Goal: Use online tool/utility

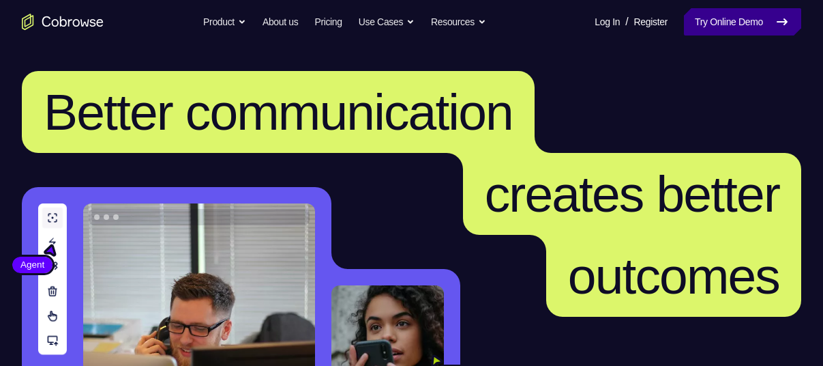
click at [760, 12] on link "Try Online Demo" at bounding box center [742, 21] width 117 height 27
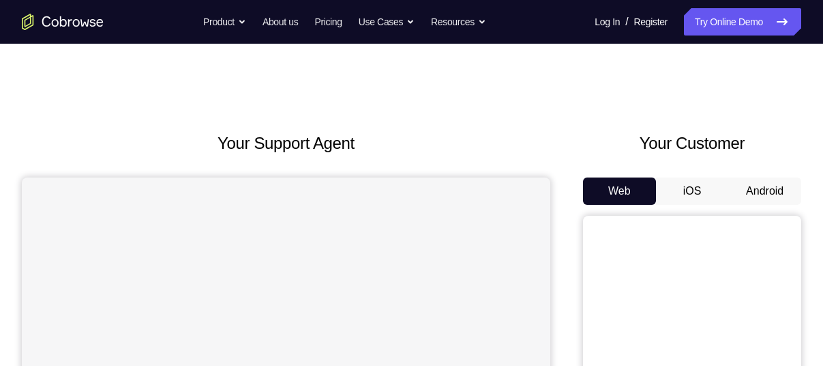
click at [766, 196] on button "Android" at bounding box center [764, 190] width 73 height 27
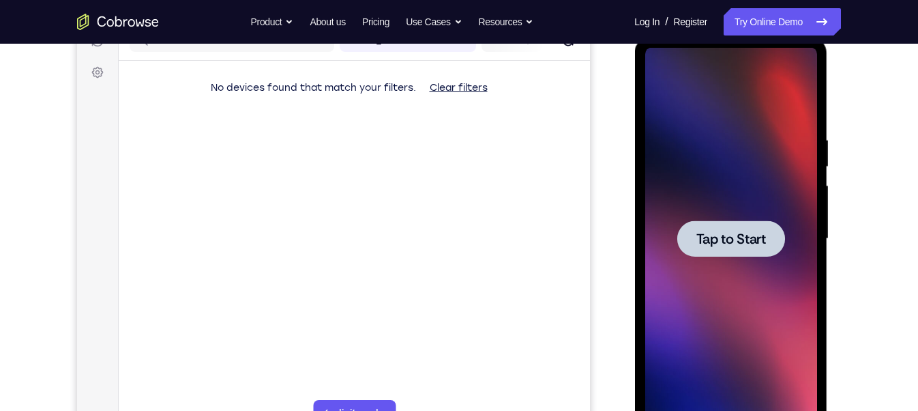
click at [746, 249] on div at bounding box center [731, 238] width 108 height 36
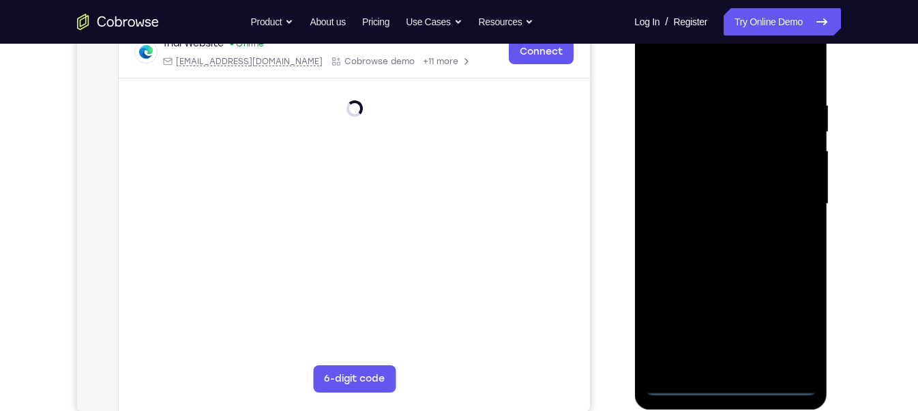
scroll to position [222, 0]
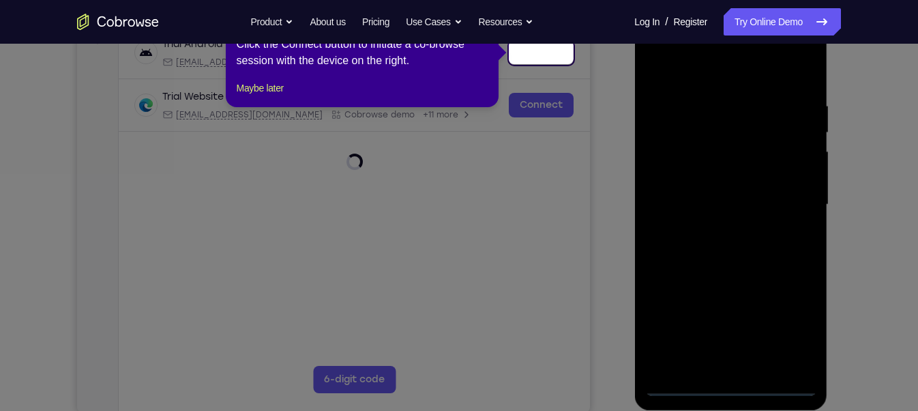
click at [273, 91] on div "1 of 8 × Click the Connect button to initiate a co-browse session with the devi…" at bounding box center [362, 54] width 273 height 106
click at [273, 96] on button "Maybe later" at bounding box center [260, 88] width 47 height 16
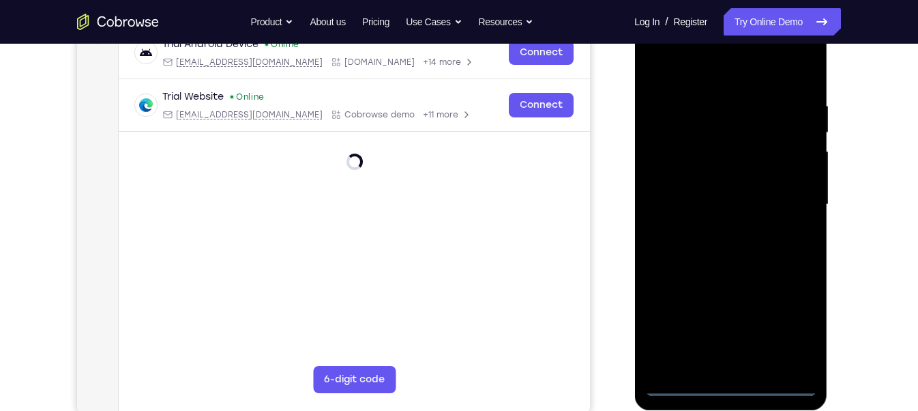
click at [731, 365] on div at bounding box center [731, 205] width 172 height 382
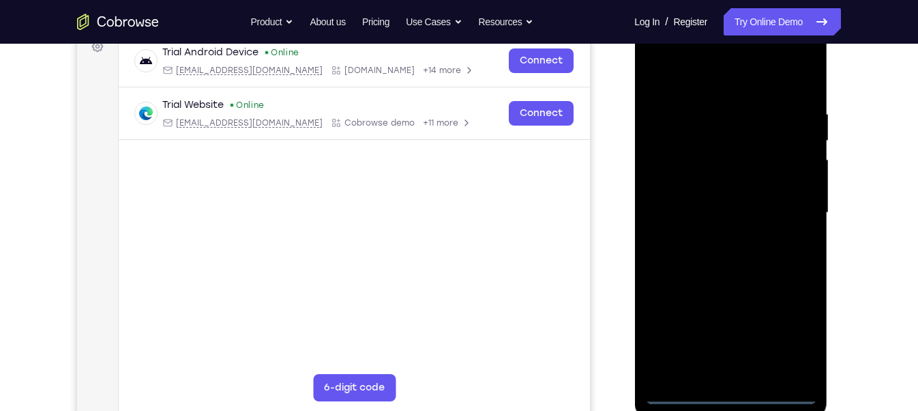
scroll to position [213, 0]
click at [784, 334] on div at bounding box center [731, 214] width 172 height 382
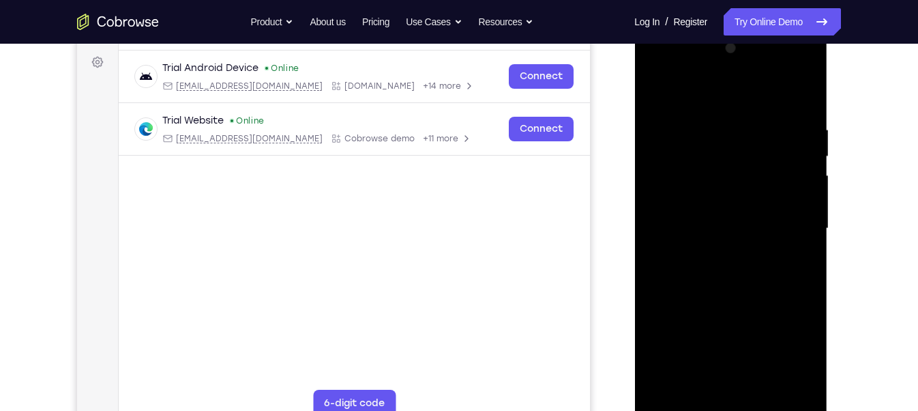
scroll to position [197, 0]
click at [658, 71] on div at bounding box center [731, 230] width 172 height 382
click at [792, 222] on div at bounding box center [731, 230] width 172 height 382
click at [720, 255] on div at bounding box center [731, 230] width 172 height 382
click at [733, 213] on div at bounding box center [731, 230] width 172 height 382
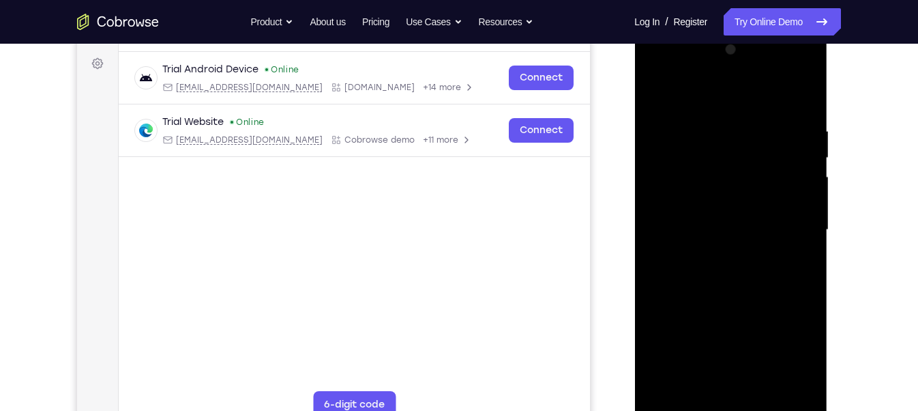
click at [728, 194] on div at bounding box center [731, 230] width 172 height 382
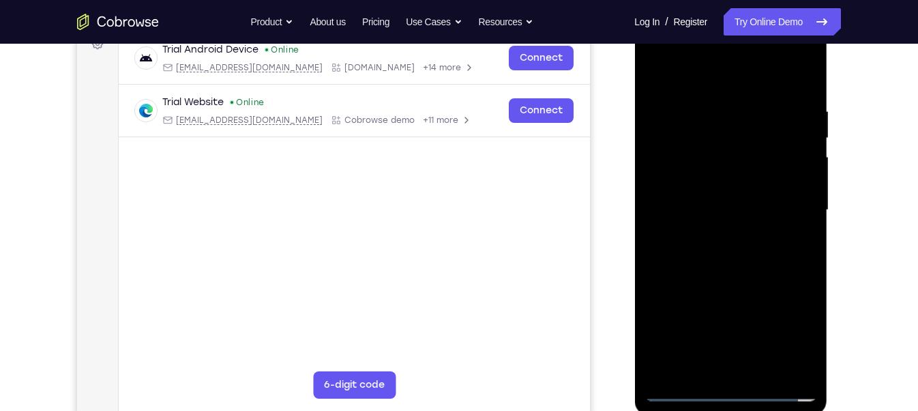
scroll to position [216, 0]
click at [724, 187] on div at bounding box center [731, 211] width 172 height 382
click at [715, 209] on div at bounding box center [731, 211] width 172 height 382
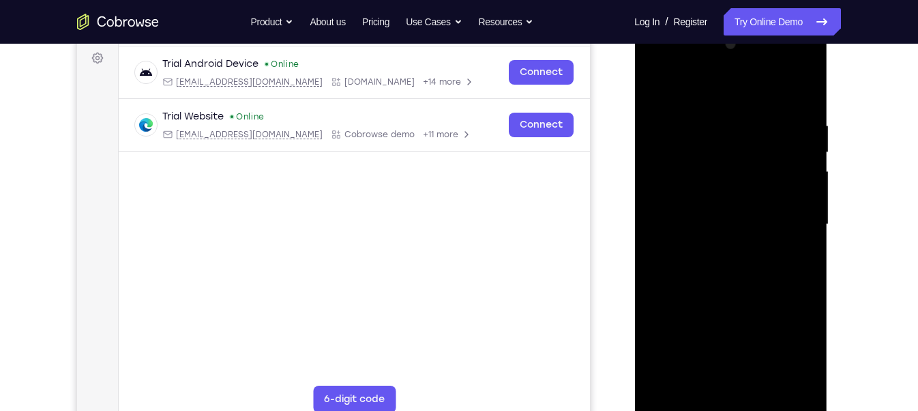
scroll to position [202, 0]
click at [726, 273] on div at bounding box center [731, 225] width 172 height 382
click at [733, 259] on div at bounding box center [731, 225] width 172 height 382
click at [803, 99] on div at bounding box center [731, 225] width 172 height 382
click at [710, 122] on div at bounding box center [731, 225] width 172 height 382
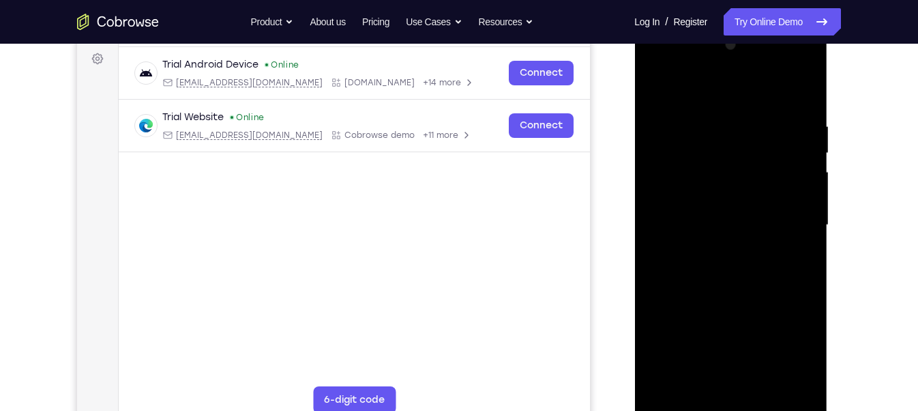
click at [786, 365] on div at bounding box center [731, 225] width 172 height 382
click at [715, 365] on div at bounding box center [731, 225] width 172 height 382
click at [778, 231] on div at bounding box center [731, 225] width 172 height 382
click at [783, 365] on div at bounding box center [731, 225] width 172 height 382
click at [666, 219] on div at bounding box center [731, 225] width 172 height 382
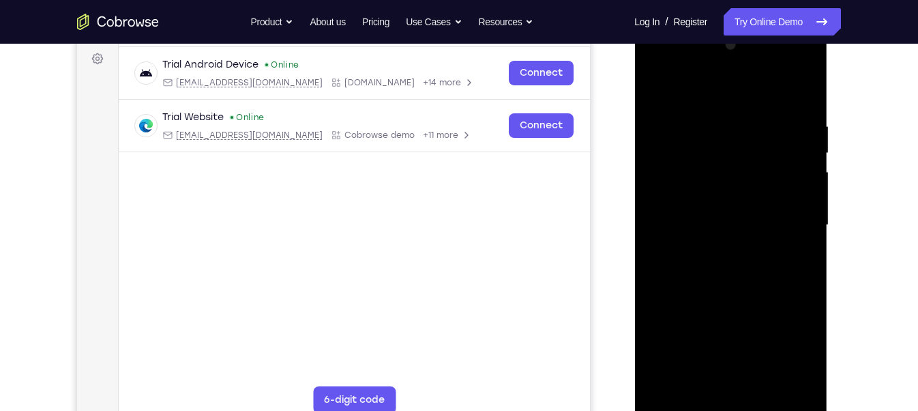
click at [801, 208] on div at bounding box center [731, 225] width 172 height 382
click at [784, 365] on div at bounding box center [731, 225] width 172 height 382
click at [654, 228] on div at bounding box center [731, 225] width 172 height 382
click at [793, 196] on div at bounding box center [731, 225] width 172 height 382
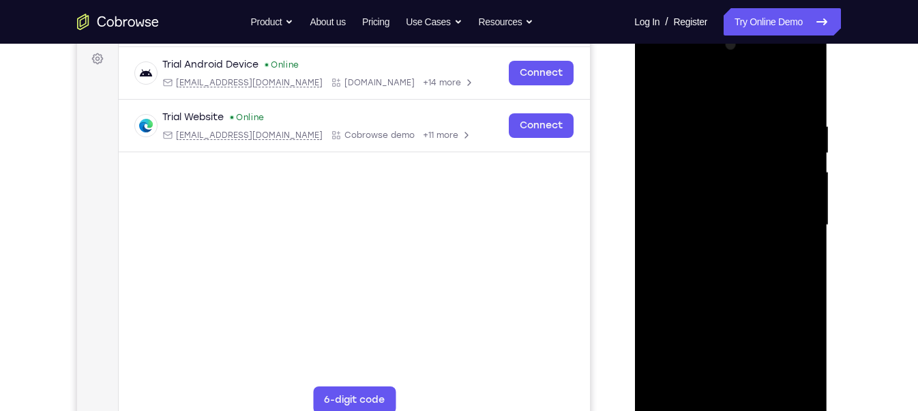
click at [658, 202] on div at bounding box center [731, 225] width 172 height 382
click at [668, 179] on div at bounding box center [731, 225] width 172 height 382
click at [786, 365] on div at bounding box center [731, 225] width 172 height 382
click at [728, 365] on div at bounding box center [731, 225] width 172 height 382
click at [694, 365] on div at bounding box center [731, 225] width 172 height 382
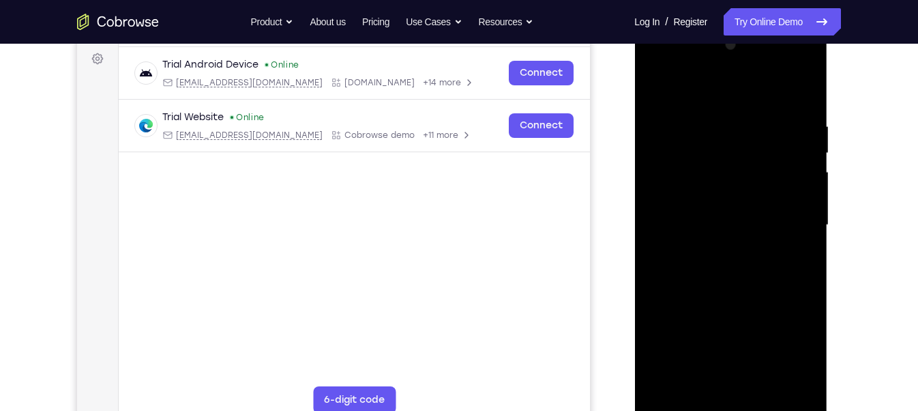
click at [769, 303] on div at bounding box center [731, 225] width 172 height 382
click at [774, 231] on div at bounding box center [731, 225] width 172 height 382
click at [739, 365] on div at bounding box center [731, 225] width 172 height 382
click at [698, 365] on div at bounding box center [731, 225] width 172 height 382
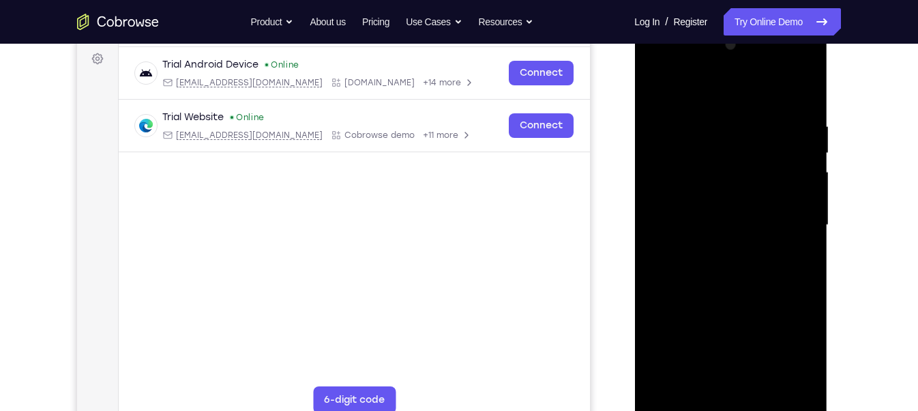
drag, startPoint x: 797, startPoint y: 271, endPoint x: 713, endPoint y: 272, distance: 83.9
click at [713, 272] on div at bounding box center [731, 225] width 172 height 382
click at [793, 271] on div at bounding box center [731, 225] width 172 height 382
click at [656, 299] on div at bounding box center [731, 225] width 172 height 382
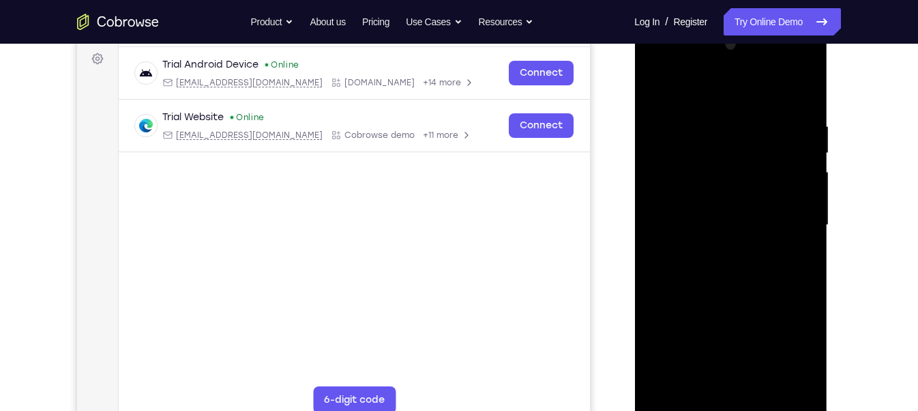
click at [656, 299] on div at bounding box center [731, 225] width 172 height 382
click at [720, 231] on div at bounding box center [731, 225] width 172 height 382
click at [678, 329] on div at bounding box center [731, 225] width 172 height 382
click at [794, 283] on div at bounding box center [731, 225] width 172 height 382
click at [670, 171] on div at bounding box center [731, 225] width 172 height 382
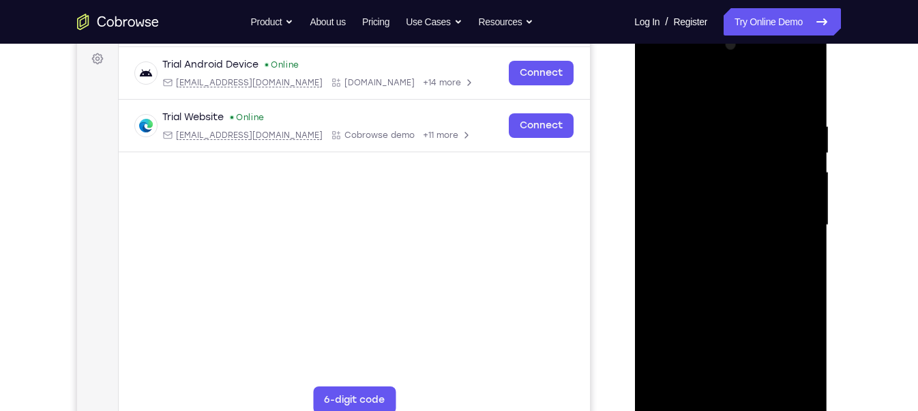
click at [720, 365] on div at bounding box center [731, 225] width 172 height 382
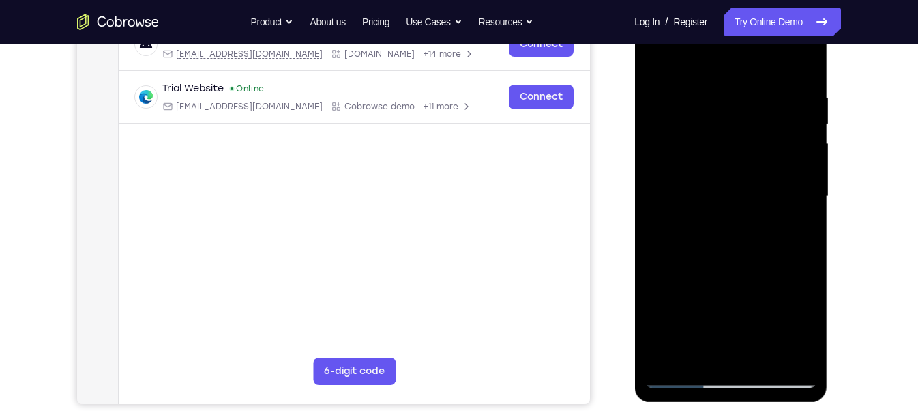
scroll to position [231, 0]
click at [752, 110] on div at bounding box center [731, 196] width 172 height 382
click at [804, 63] on div at bounding box center [731, 196] width 172 height 382
click at [761, 358] on div at bounding box center [731, 196] width 172 height 382
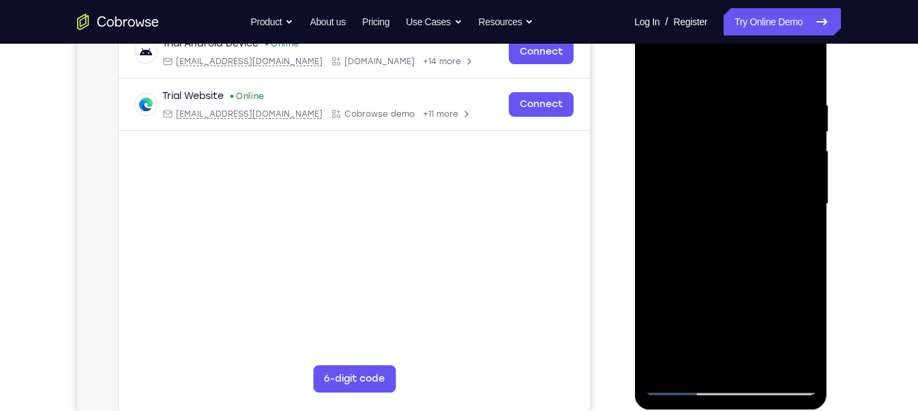
scroll to position [219, 0]
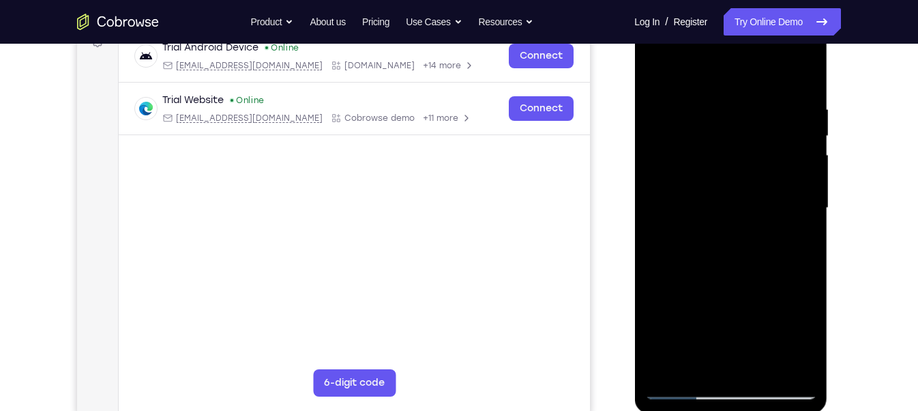
click at [743, 278] on div at bounding box center [731, 208] width 172 height 382
click at [795, 195] on div at bounding box center [731, 208] width 172 height 382
click at [713, 355] on div at bounding box center [731, 208] width 172 height 382
click at [690, 236] on div at bounding box center [731, 208] width 172 height 382
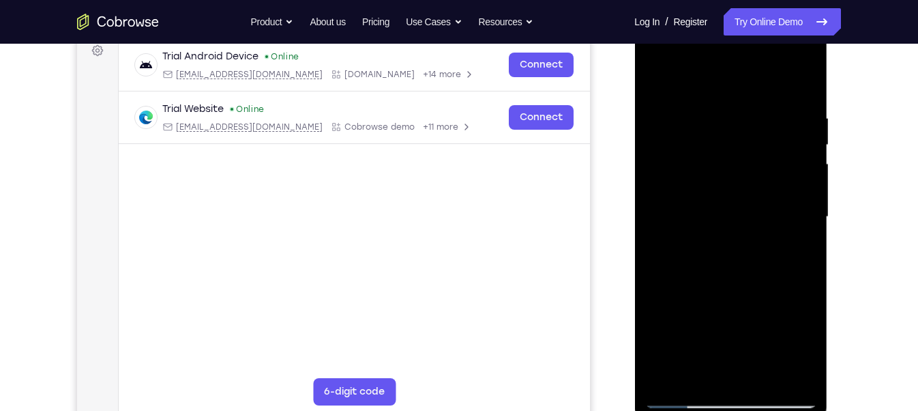
scroll to position [209, 0]
click at [697, 365] on div at bounding box center [731, 218] width 172 height 382
click at [674, 291] on div at bounding box center [731, 218] width 172 height 382
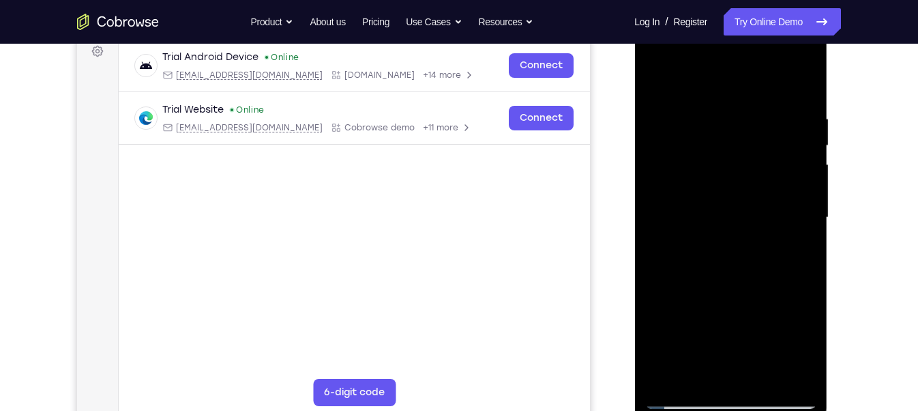
click at [789, 239] on div at bounding box center [731, 218] width 172 height 382
click at [729, 252] on div at bounding box center [731, 218] width 172 height 382
click at [699, 365] on div at bounding box center [731, 218] width 172 height 382
click at [655, 296] on div at bounding box center [731, 218] width 172 height 382
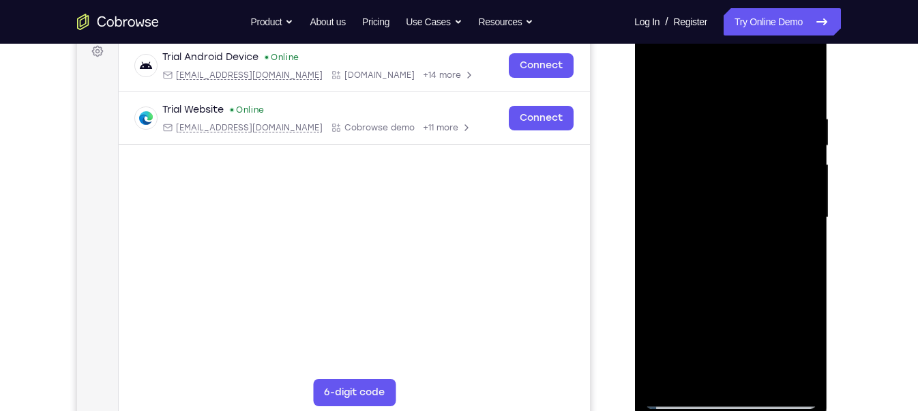
click at [675, 297] on div at bounding box center [731, 218] width 172 height 382
click at [791, 237] on div at bounding box center [731, 218] width 172 height 382
click at [720, 246] on div at bounding box center [731, 218] width 172 height 382
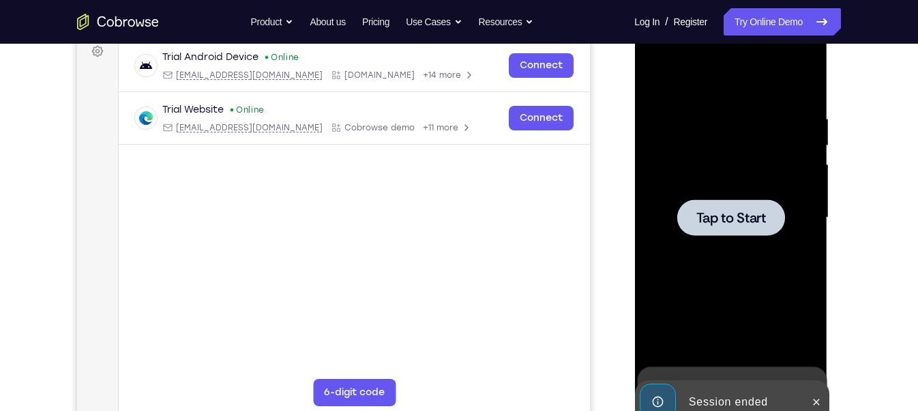
click at [720, 246] on div at bounding box center [731, 218] width 172 height 382
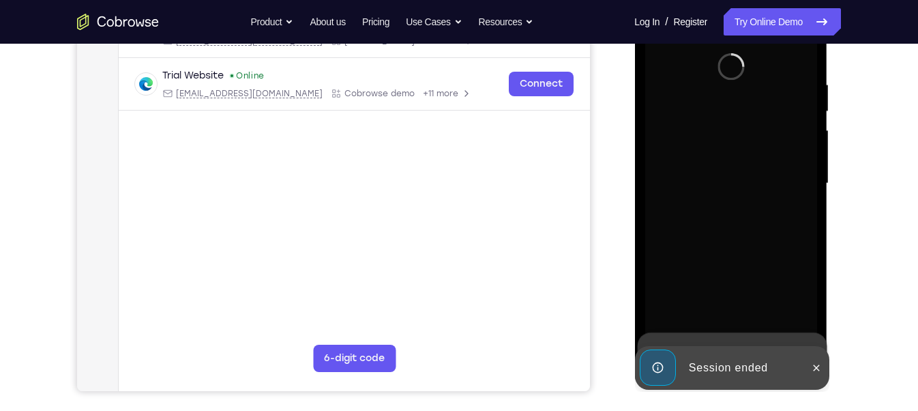
scroll to position [244, 0]
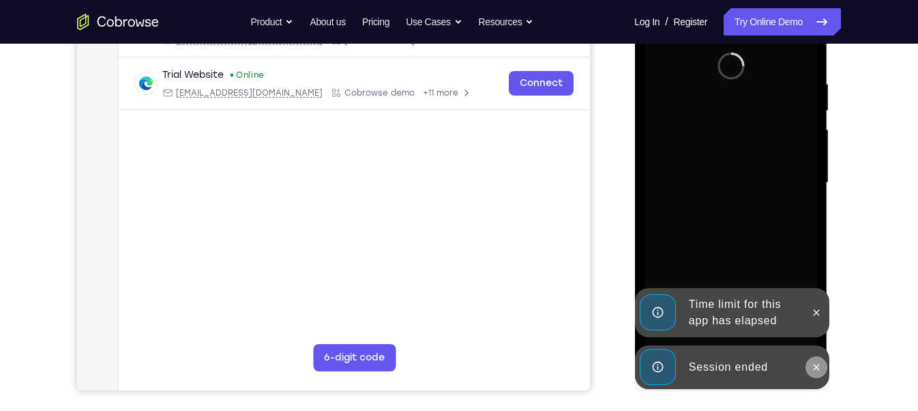
click at [812, 365] on icon at bounding box center [815, 366] width 11 height 11
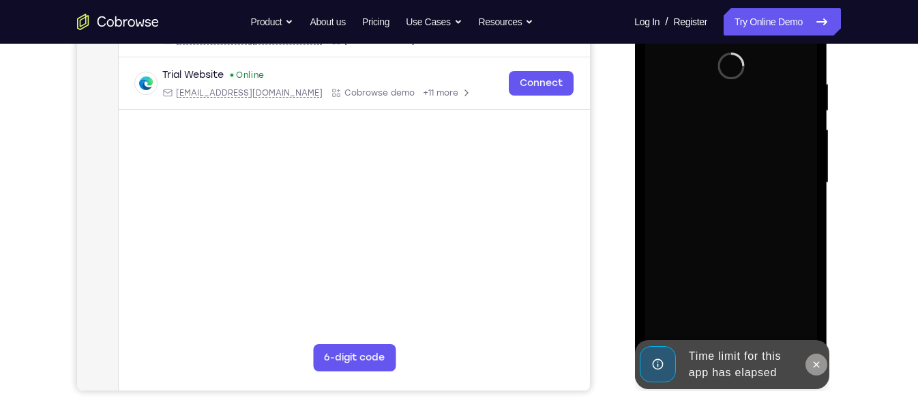
click at [816, 353] on button at bounding box center [816, 364] width 22 height 22
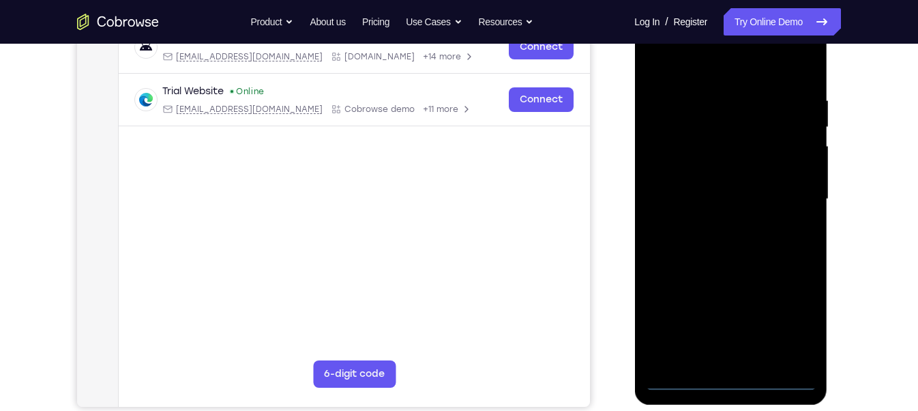
scroll to position [223, 0]
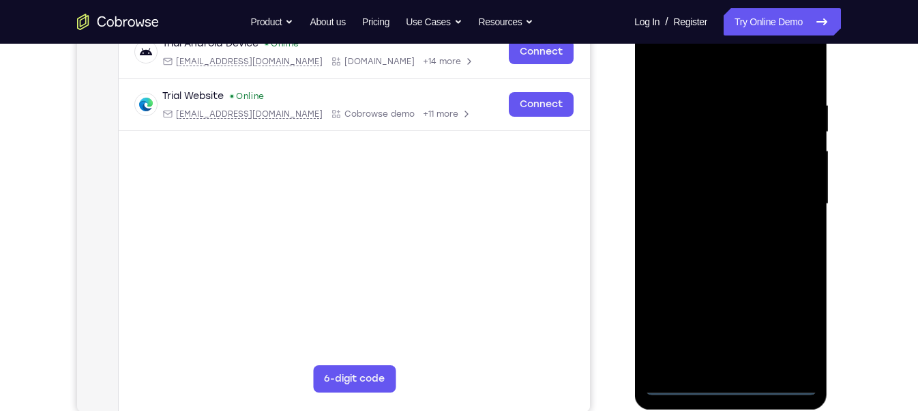
click at [734, 365] on div at bounding box center [731, 204] width 172 height 382
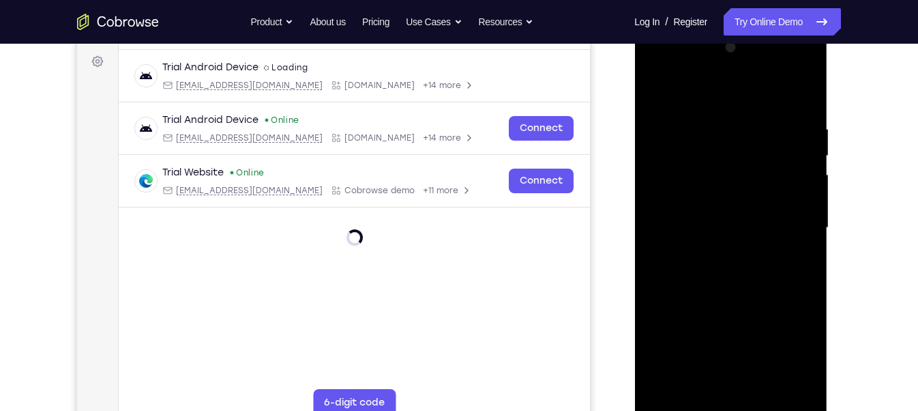
scroll to position [198, 0]
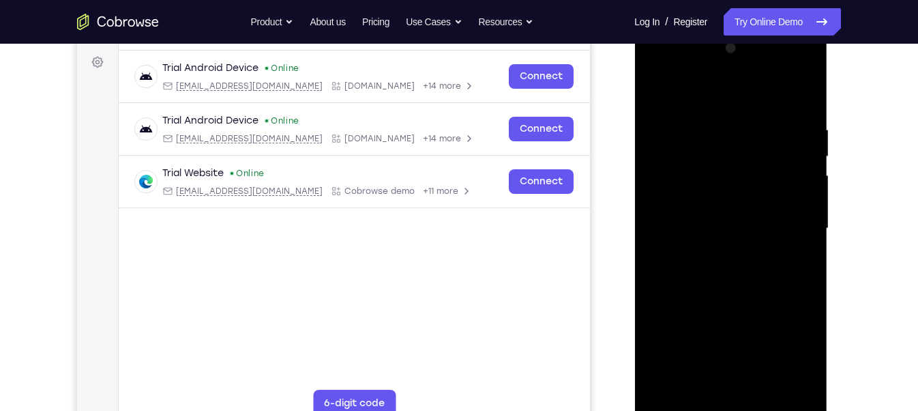
click at [792, 360] on div at bounding box center [731, 229] width 172 height 382
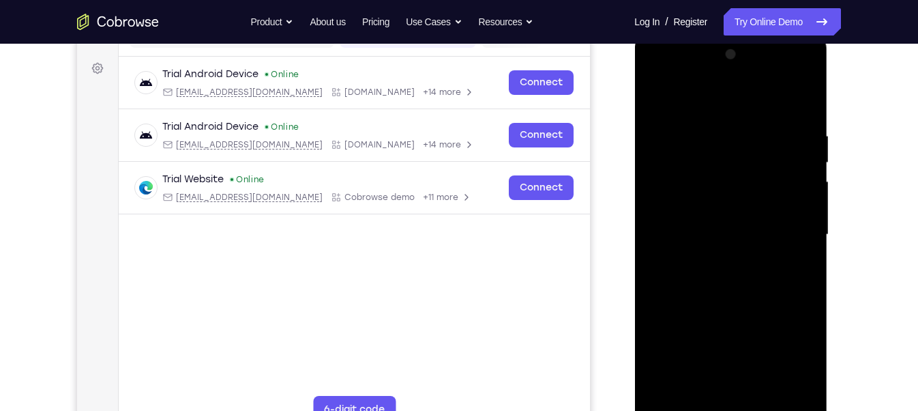
click at [659, 68] on div at bounding box center [731, 235] width 172 height 382
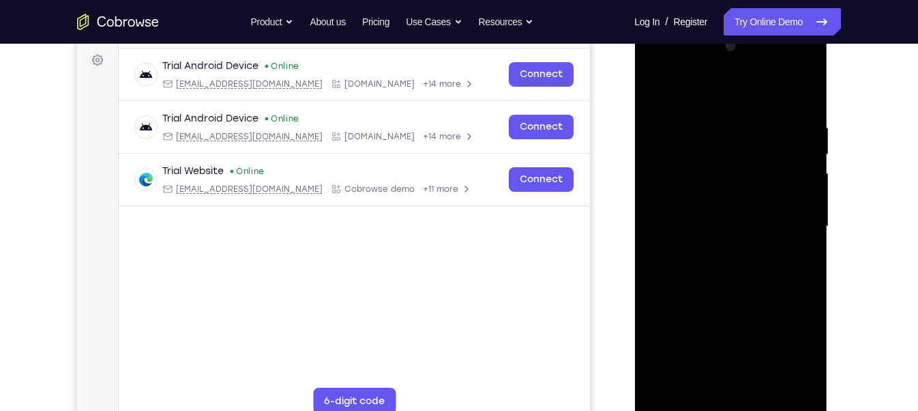
click at [789, 223] on div at bounding box center [731, 226] width 172 height 382
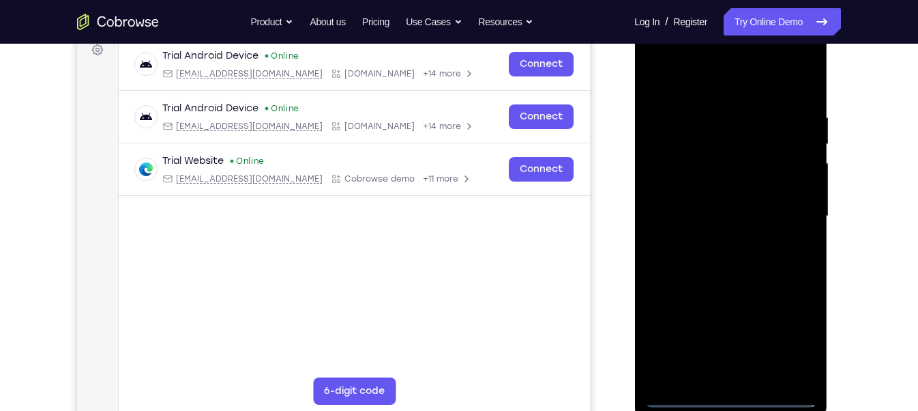
scroll to position [211, 0]
click at [718, 239] on div at bounding box center [731, 216] width 172 height 382
click at [726, 198] on div at bounding box center [731, 216] width 172 height 382
click at [716, 188] on div at bounding box center [731, 216] width 172 height 382
click at [707, 214] on div at bounding box center [731, 216] width 172 height 382
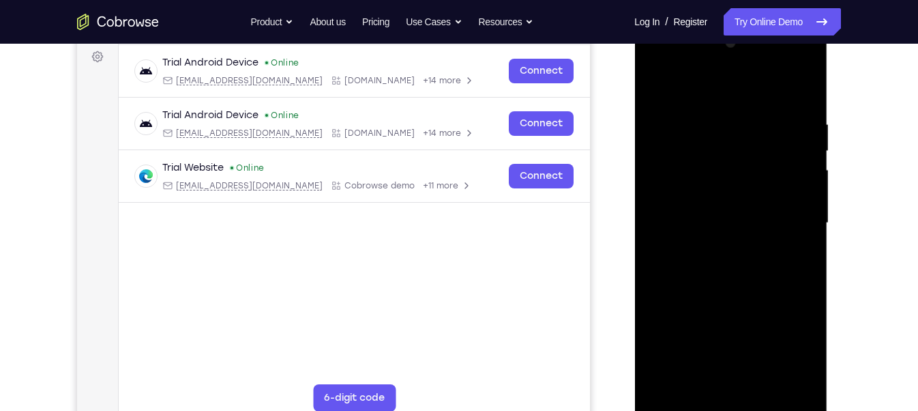
scroll to position [203, 0]
click at [716, 267] on div at bounding box center [731, 224] width 172 height 382
click at [742, 259] on div at bounding box center [731, 224] width 172 height 382
drag, startPoint x: 741, startPoint y: 98, endPoint x: 746, endPoint y: 66, distance: 31.7
click at [746, 66] on div at bounding box center [731, 224] width 172 height 382
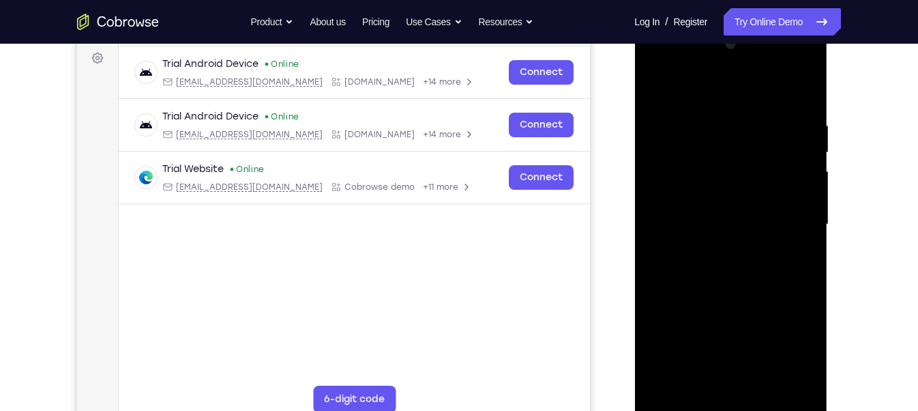
click at [803, 100] on div at bounding box center [731, 224] width 172 height 382
click at [808, 86] on div at bounding box center [731, 224] width 172 height 382
click at [656, 82] on div at bounding box center [731, 224] width 172 height 382
click at [805, 83] on div at bounding box center [731, 224] width 172 height 382
click at [779, 191] on div at bounding box center [731, 224] width 172 height 382
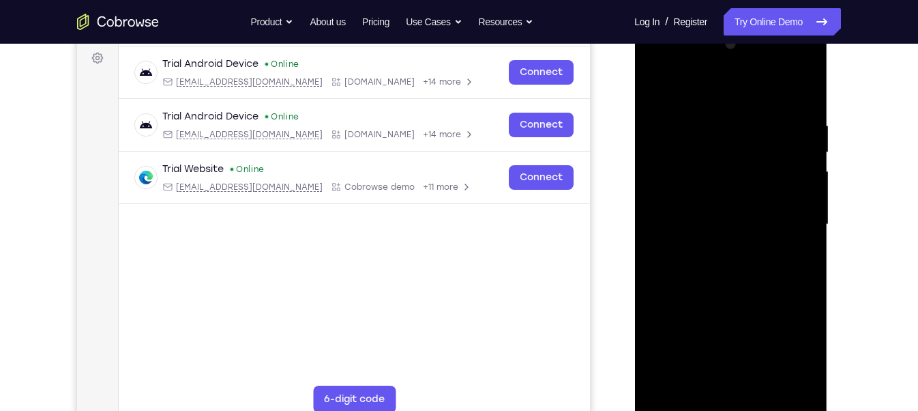
click at [654, 84] on div at bounding box center [731, 224] width 172 height 382
click at [709, 112] on div at bounding box center [731, 224] width 172 height 382
click at [787, 365] on div at bounding box center [731, 224] width 172 height 382
click at [804, 307] on div at bounding box center [731, 224] width 172 height 382
click at [801, 88] on div at bounding box center [731, 224] width 172 height 382
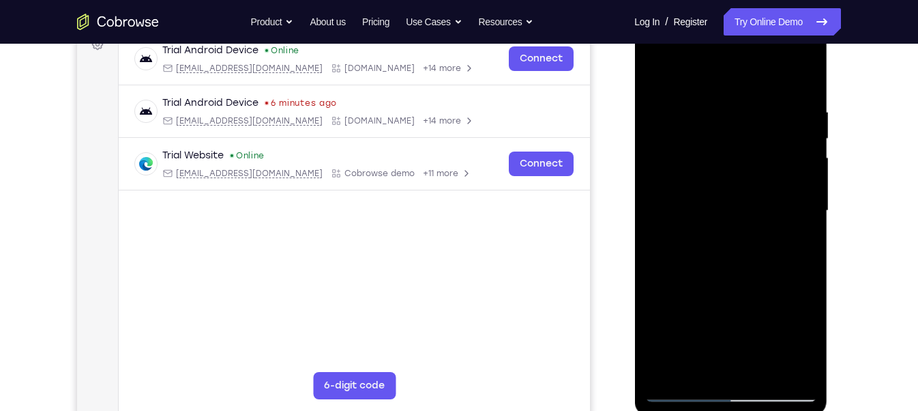
scroll to position [218, 0]
click at [806, 185] on div at bounding box center [731, 209] width 172 height 382
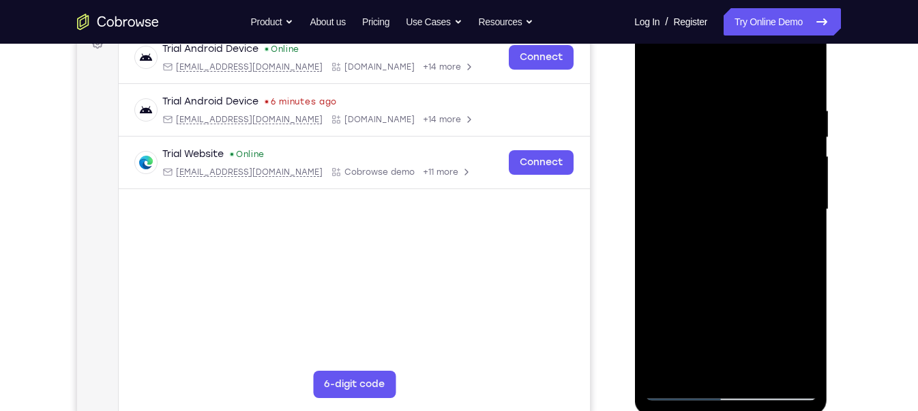
drag, startPoint x: 655, startPoint y: 308, endPoint x: 722, endPoint y: 304, distance: 66.3
click at [722, 304] on div at bounding box center [731, 209] width 172 height 382
click at [801, 365] on div at bounding box center [731, 209] width 172 height 382
drag, startPoint x: 770, startPoint y: 183, endPoint x: 728, endPoint y: 378, distance: 199.5
click at [728, 365] on div at bounding box center [731, 209] width 172 height 382
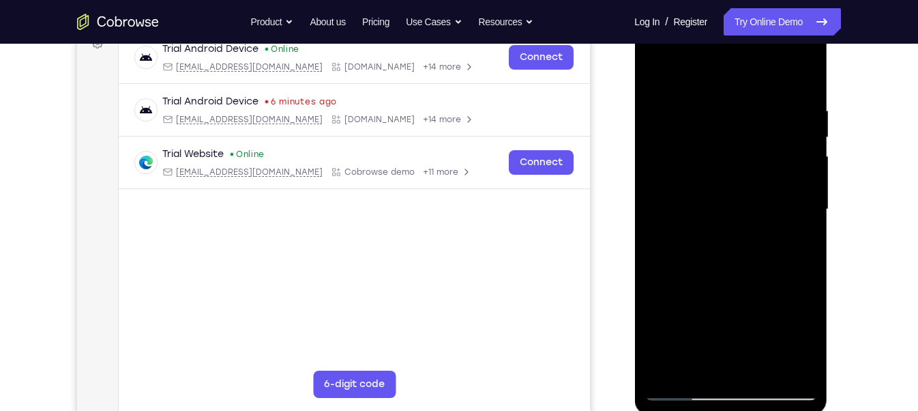
drag, startPoint x: 766, startPoint y: 154, endPoint x: 712, endPoint y: 352, distance: 205.0
click at [720, 334] on div at bounding box center [731, 209] width 172 height 382
drag, startPoint x: 757, startPoint y: 167, endPoint x: 712, endPoint y: 323, distance: 162.6
click at [712, 323] on div at bounding box center [731, 209] width 172 height 382
click at [666, 365] on div at bounding box center [731, 209] width 172 height 382
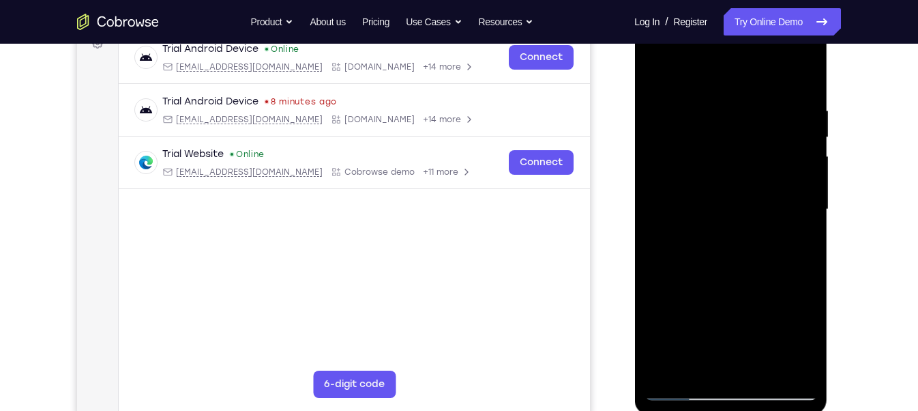
click at [664, 365] on div at bounding box center [731, 209] width 172 height 382
click at [764, 365] on div at bounding box center [731, 209] width 172 height 382
click at [751, 282] on div at bounding box center [731, 209] width 172 height 382
click at [732, 196] on div at bounding box center [731, 209] width 172 height 382
click at [705, 364] on div at bounding box center [731, 209] width 172 height 382
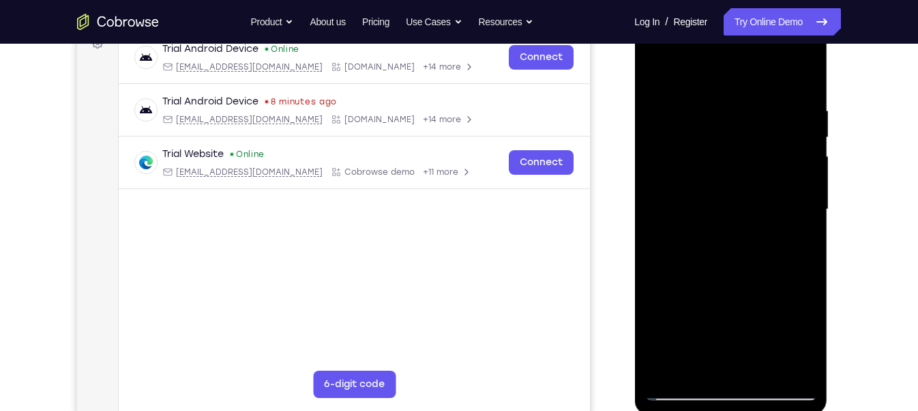
click at [698, 364] on div at bounding box center [731, 209] width 172 height 382
click at [677, 326] on div at bounding box center [731, 209] width 172 height 382
click at [795, 235] on div at bounding box center [731, 209] width 172 height 382
click at [725, 246] on div at bounding box center [731, 209] width 172 height 382
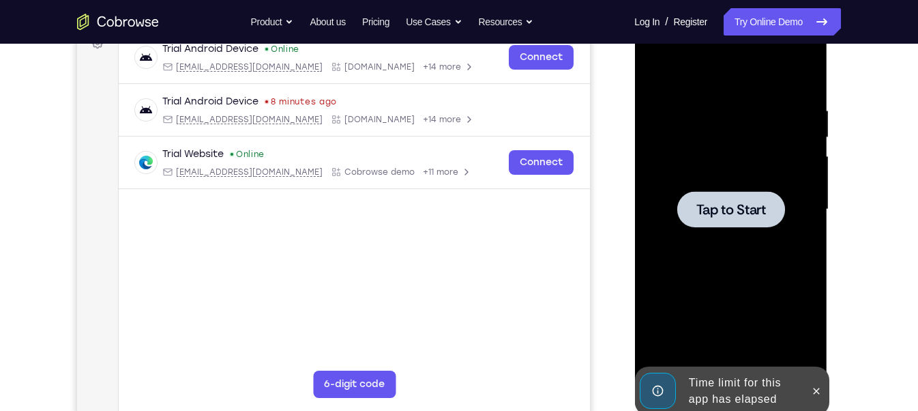
click at [723, 220] on div at bounding box center [731, 209] width 108 height 36
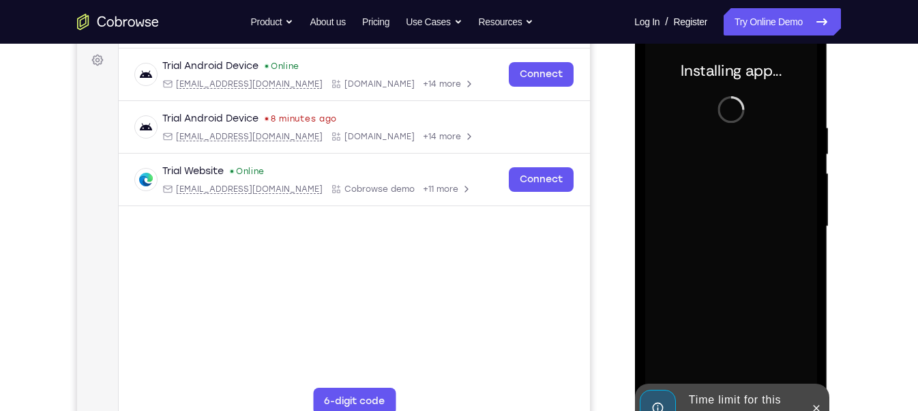
scroll to position [202, 0]
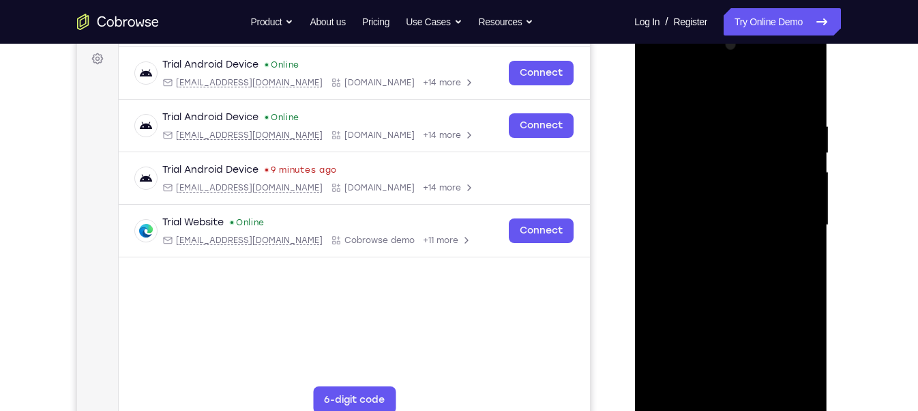
click at [731, 365] on div at bounding box center [731, 225] width 172 height 382
click at [797, 347] on div at bounding box center [731, 225] width 172 height 382
click at [661, 68] on div at bounding box center [731, 225] width 172 height 382
click at [785, 224] on div at bounding box center [731, 225] width 172 height 382
click at [720, 247] on div at bounding box center [731, 225] width 172 height 382
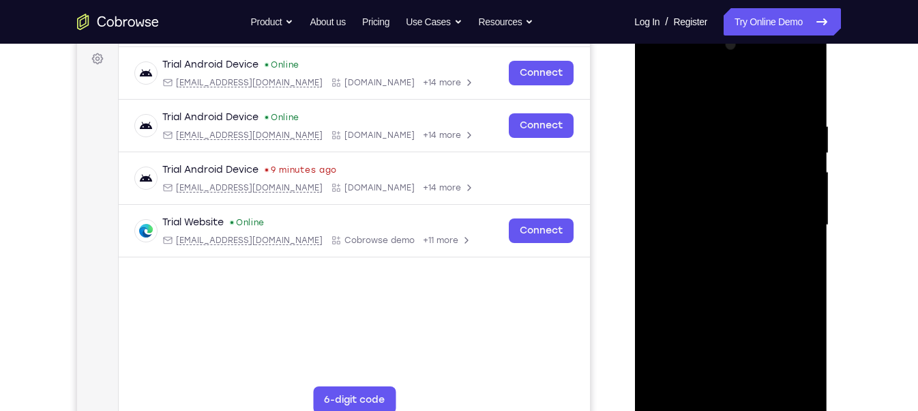
click at [717, 209] on div at bounding box center [731, 225] width 172 height 382
drag, startPoint x: 781, startPoint y: 195, endPoint x: 797, endPoint y: 194, distance: 16.4
click at [797, 194] on div at bounding box center [731, 225] width 172 height 382
click at [774, 196] on div at bounding box center [731, 225] width 172 height 382
click at [730, 220] on div at bounding box center [731, 225] width 172 height 382
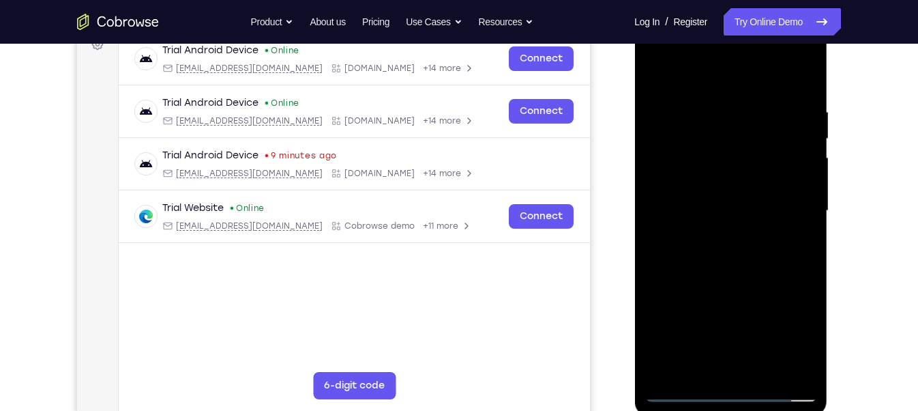
scroll to position [217, 0]
click at [748, 254] on div at bounding box center [731, 210] width 172 height 382
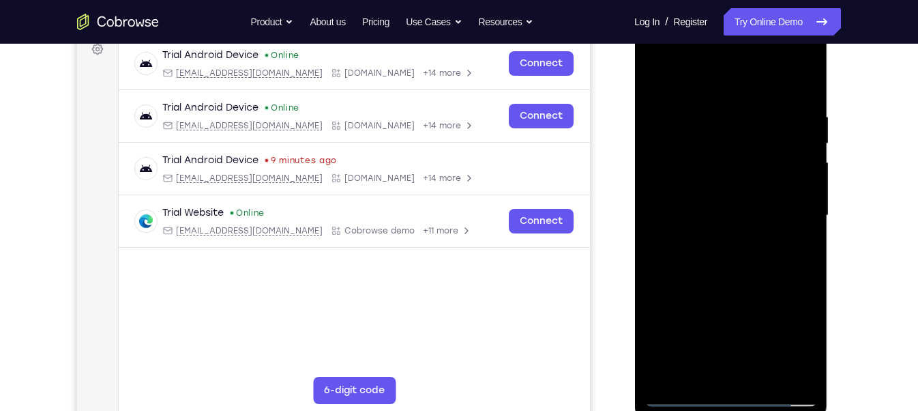
scroll to position [211, 0]
click at [719, 253] on div at bounding box center [731, 216] width 172 height 382
drag, startPoint x: 728, startPoint y: 86, endPoint x: 734, endPoint y: 58, distance: 28.5
click at [734, 58] on div at bounding box center [731, 216] width 172 height 382
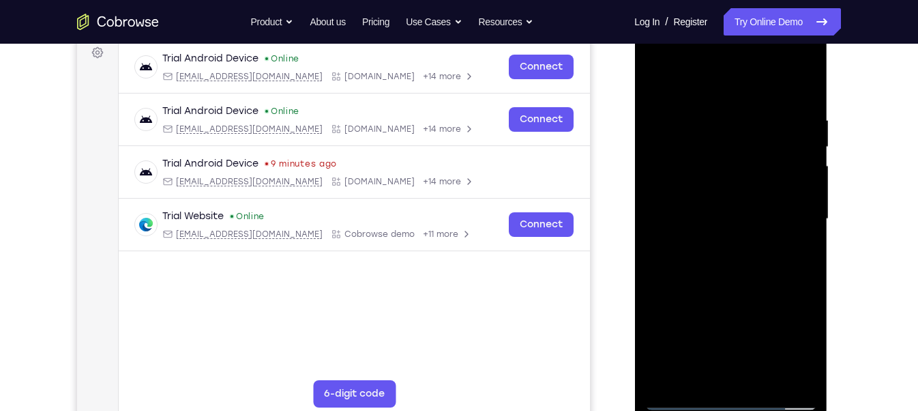
click at [746, 277] on div at bounding box center [731, 219] width 172 height 382
click at [765, 365] on div at bounding box center [731, 219] width 172 height 382
click at [746, 282] on div at bounding box center [731, 219] width 172 height 382
click at [774, 204] on div at bounding box center [731, 219] width 172 height 382
click at [694, 365] on div at bounding box center [731, 219] width 172 height 382
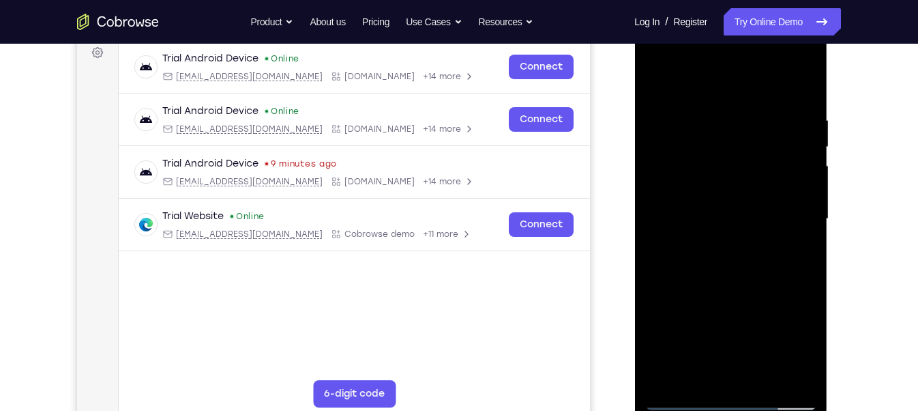
click at [718, 194] on div at bounding box center [731, 219] width 172 height 382
click at [737, 274] on div at bounding box center [731, 219] width 172 height 382
click at [705, 163] on div at bounding box center [731, 219] width 172 height 382
click at [712, 365] on div at bounding box center [731, 219] width 172 height 382
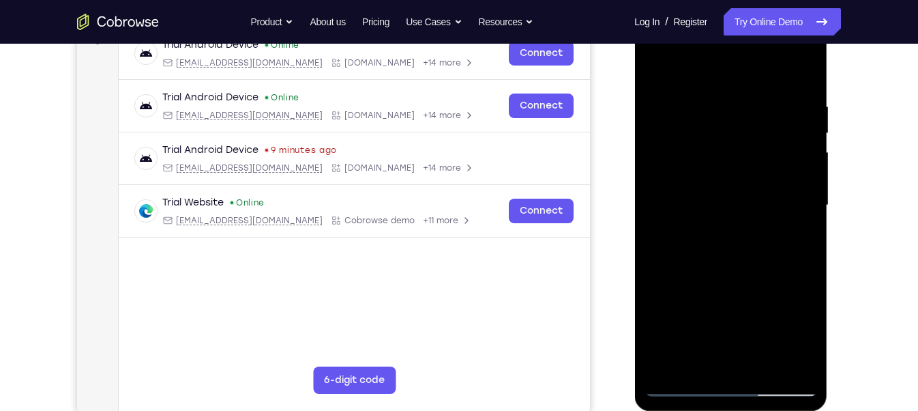
scroll to position [218, 0]
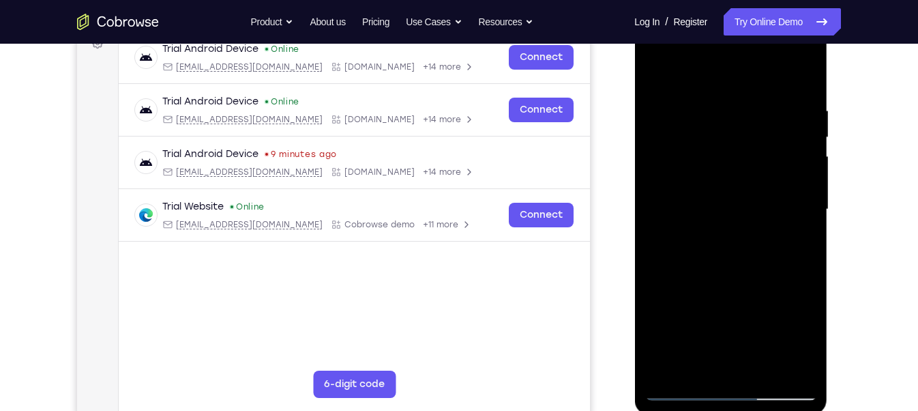
drag, startPoint x: 775, startPoint y: 109, endPoint x: 736, endPoint y: 319, distance: 213.0
click at [736, 319] on div at bounding box center [731, 209] width 172 height 382
drag, startPoint x: 698, startPoint y: 175, endPoint x: 759, endPoint y: -80, distance: 261.7
click at [759, 8] on html "Online web based iOS Simulators and Android Emulators. Run iPhone, iPad, Mobile…" at bounding box center [731, 212] width 194 height 409
click at [705, 239] on div at bounding box center [731, 209] width 172 height 382
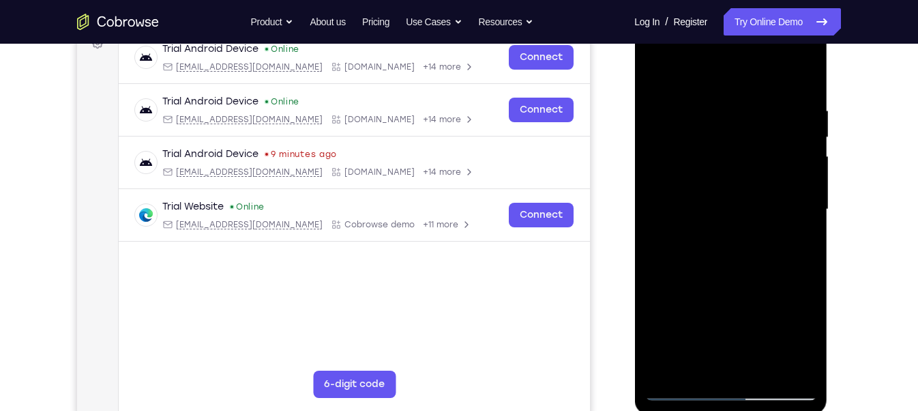
click at [701, 365] on div at bounding box center [731, 209] width 172 height 382
click at [767, 284] on div at bounding box center [731, 209] width 172 height 382
click at [798, 231] on div at bounding box center [731, 209] width 172 height 382
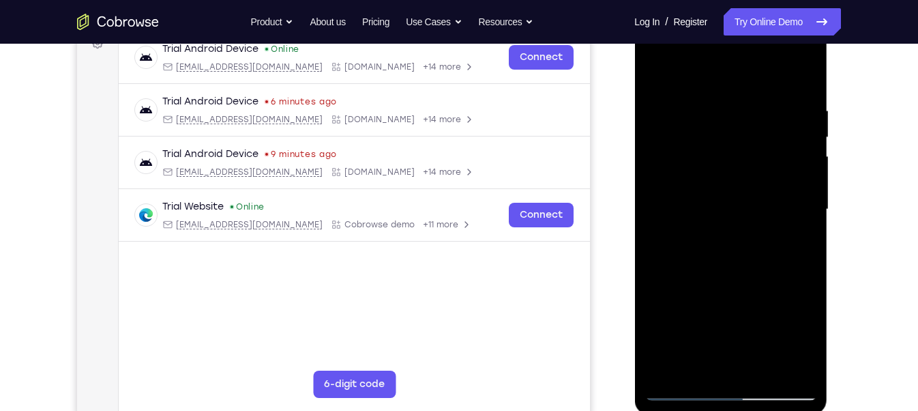
click at [724, 239] on div at bounding box center [731, 209] width 172 height 382
click at [694, 365] on div at bounding box center [731, 209] width 172 height 382
click at [657, 286] on div at bounding box center [731, 209] width 172 height 382
click at [793, 234] on div at bounding box center [731, 209] width 172 height 382
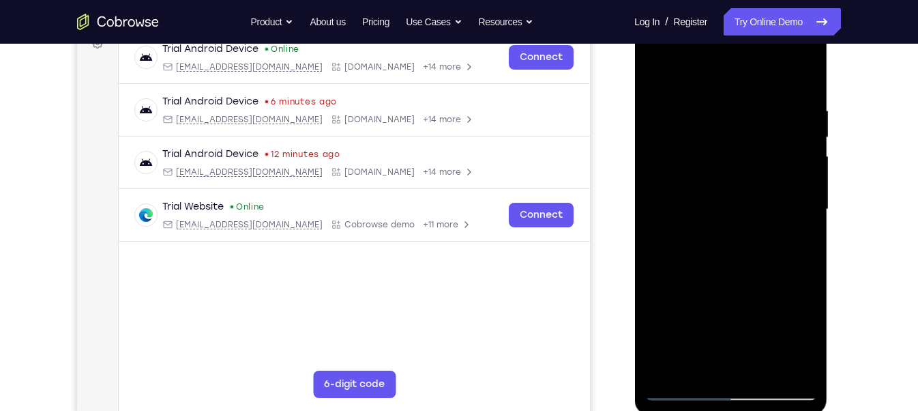
click at [719, 172] on div at bounding box center [731, 209] width 172 height 382
click at [740, 290] on div at bounding box center [731, 209] width 172 height 382
click at [695, 365] on div at bounding box center [731, 209] width 172 height 382
click at [730, 332] on div at bounding box center [731, 209] width 172 height 382
click at [786, 233] on div at bounding box center [731, 209] width 172 height 382
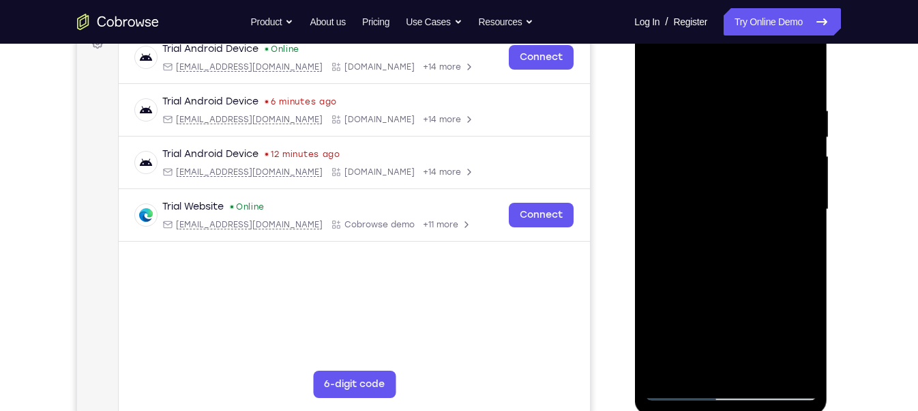
click at [690, 226] on div at bounding box center [731, 209] width 172 height 382
click at [658, 365] on div at bounding box center [731, 209] width 172 height 382
click at [748, 199] on div at bounding box center [731, 209] width 172 height 382
click at [792, 319] on div at bounding box center [731, 209] width 172 height 382
click at [806, 216] on div at bounding box center [731, 209] width 172 height 382
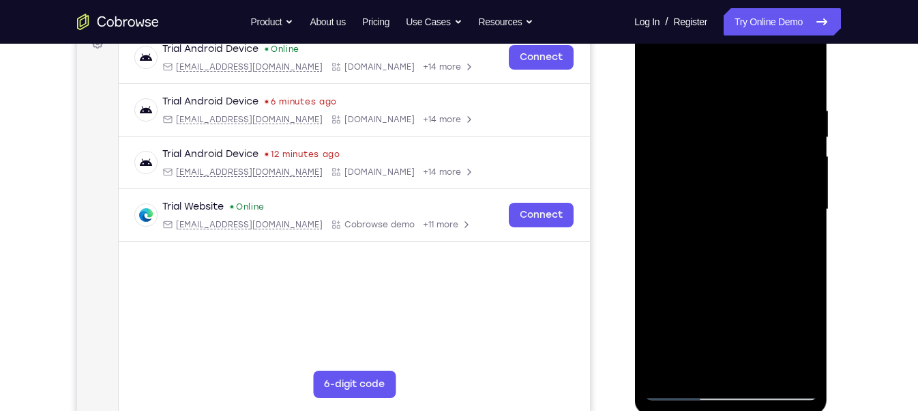
click at [708, 243] on div at bounding box center [731, 209] width 172 height 382
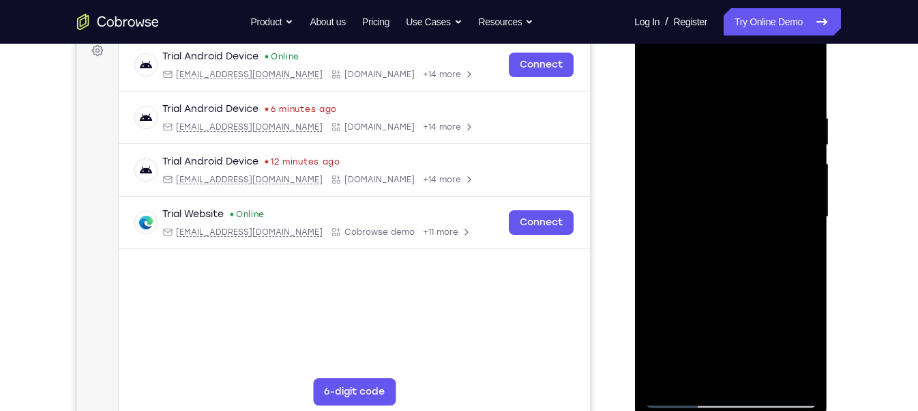
click at [716, 246] on div at bounding box center [731, 217] width 172 height 382
click at [763, 205] on div at bounding box center [731, 217] width 172 height 382
click at [793, 319] on div at bounding box center [731, 217] width 172 height 382
click at [695, 365] on div at bounding box center [731, 217] width 172 height 382
click at [675, 295] on div at bounding box center [731, 217] width 172 height 382
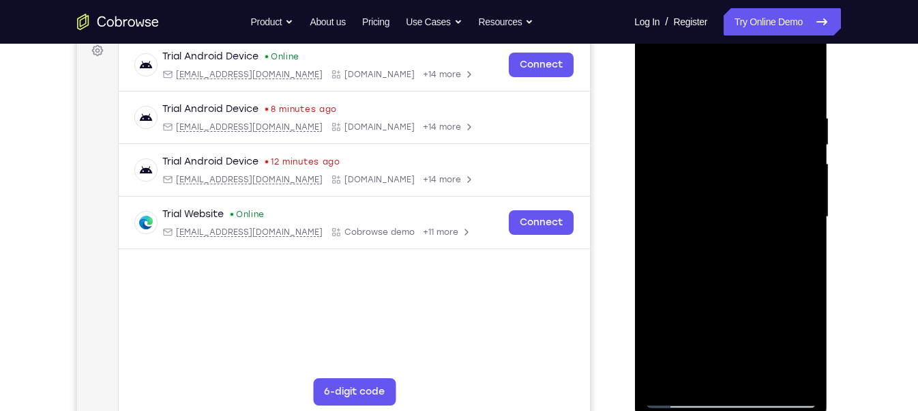
click at [675, 295] on div at bounding box center [731, 217] width 172 height 382
click at [677, 291] on div at bounding box center [731, 217] width 172 height 382
click at [788, 241] on div at bounding box center [731, 217] width 172 height 382
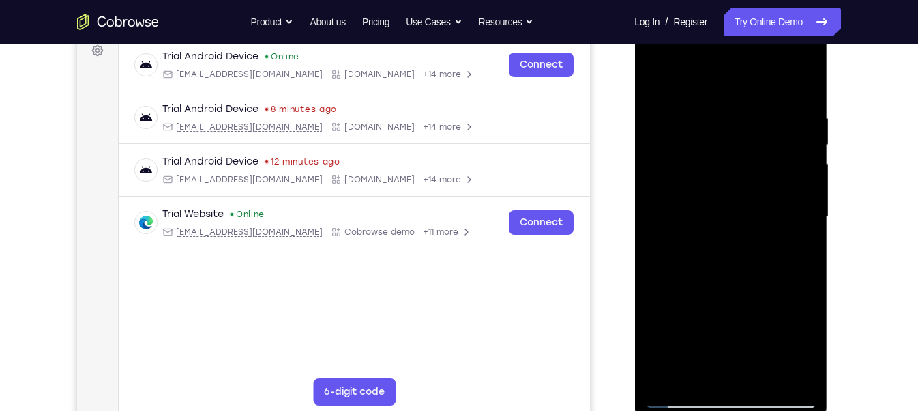
click at [794, 240] on div at bounding box center [731, 217] width 172 height 382
click at [720, 248] on div at bounding box center [731, 217] width 172 height 382
click at [703, 246] on div at bounding box center [731, 217] width 172 height 382
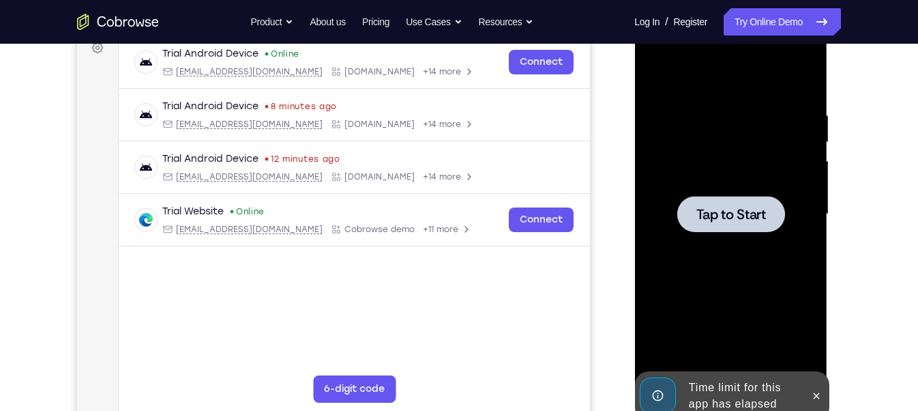
click at [735, 242] on div at bounding box center [731, 214] width 172 height 382
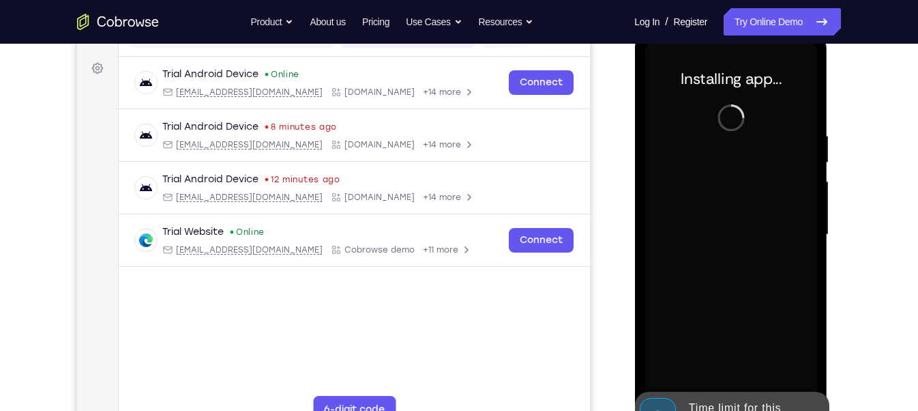
scroll to position [204, 0]
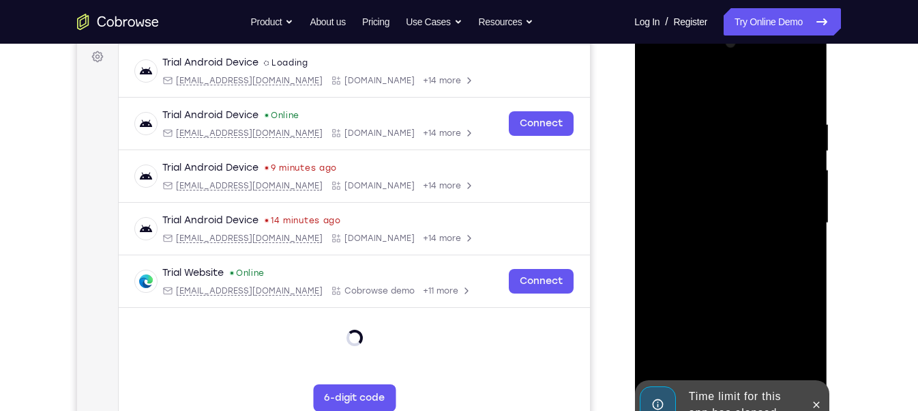
click at [797, 365] on div "Time limit for this app has elapsed" at bounding box center [742, 405] width 119 height 44
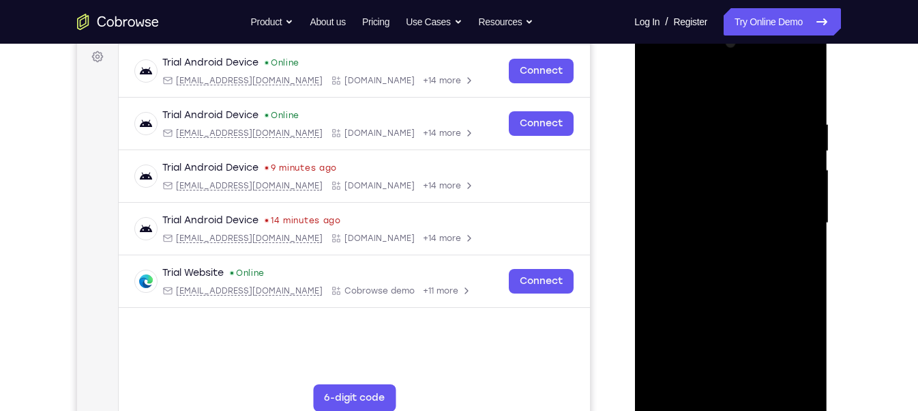
click at [738, 365] on div at bounding box center [731, 223] width 172 height 382
click at [724, 365] on div at bounding box center [731, 223] width 172 height 382
click at [795, 336] on div at bounding box center [731, 223] width 172 height 382
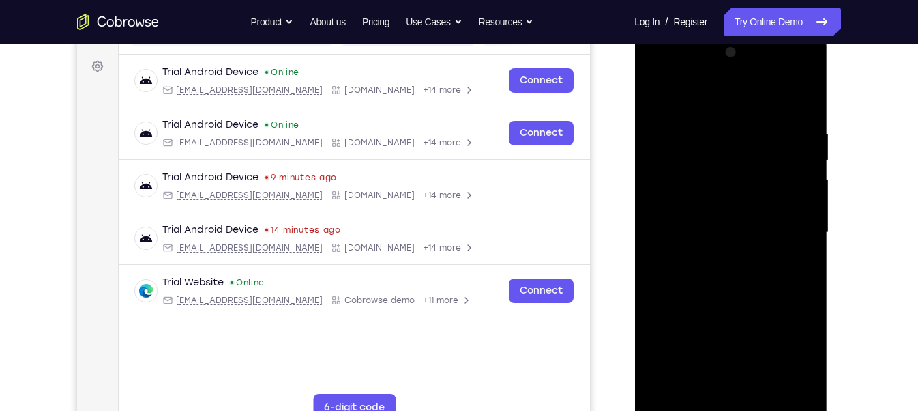
scroll to position [193, 0]
click at [660, 71] on div at bounding box center [731, 234] width 172 height 382
click at [783, 224] on div at bounding box center [731, 234] width 172 height 382
click at [716, 262] on div at bounding box center [731, 234] width 172 height 382
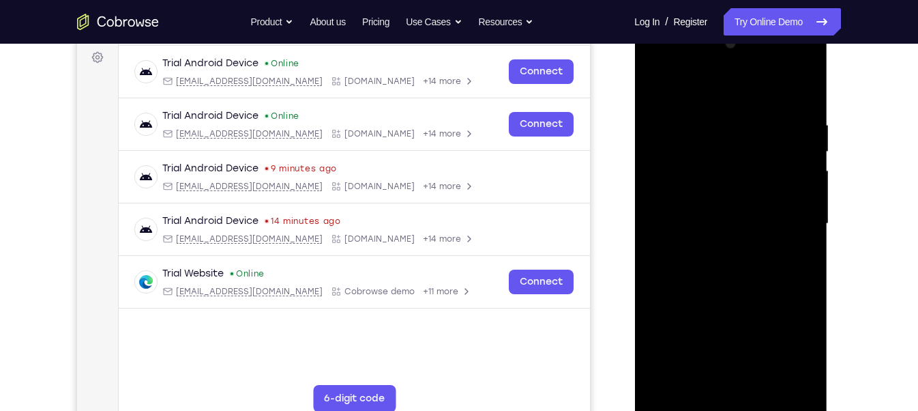
click at [718, 216] on div at bounding box center [731, 224] width 172 height 382
click at [709, 195] on div at bounding box center [731, 224] width 172 height 382
click at [692, 216] on div at bounding box center [731, 224] width 172 height 382
click at [732, 261] on div at bounding box center [731, 224] width 172 height 382
click at [732, 260] on div at bounding box center [731, 224] width 172 height 382
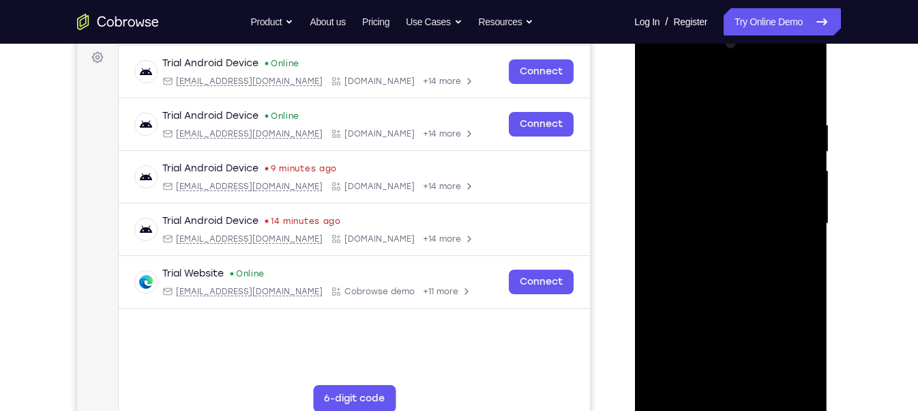
drag, startPoint x: 726, startPoint y: 98, endPoint x: 729, endPoint y: 64, distance: 33.6
click at [729, 64] on div at bounding box center [731, 224] width 172 height 382
click at [749, 283] on div at bounding box center [731, 224] width 172 height 382
click at [656, 254] on div at bounding box center [731, 224] width 172 height 382
click at [766, 365] on div at bounding box center [731, 224] width 172 height 382
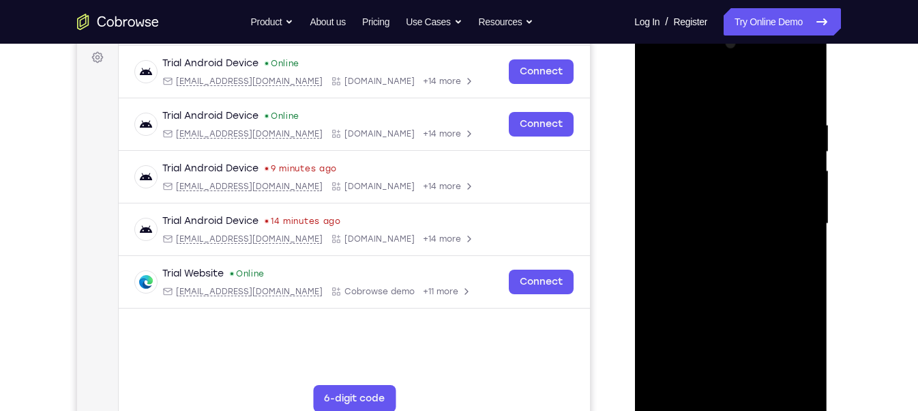
click at [722, 304] on div at bounding box center [731, 224] width 172 height 382
click at [760, 217] on div at bounding box center [731, 224] width 172 height 382
click at [718, 365] on div at bounding box center [731, 224] width 172 height 382
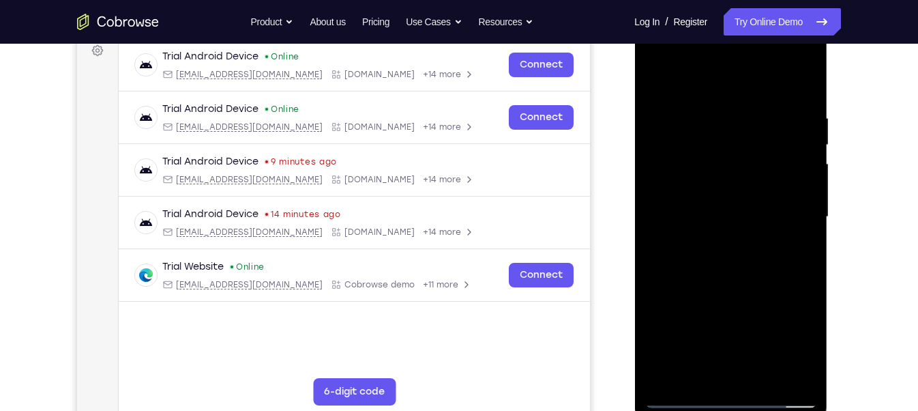
scroll to position [211, 0]
click at [694, 365] on div at bounding box center [731, 216] width 172 height 382
click at [695, 330] on div at bounding box center [731, 216] width 172 height 382
click at [798, 240] on div at bounding box center [731, 216] width 172 height 382
click at [722, 244] on div at bounding box center [731, 216] width 172 height 382
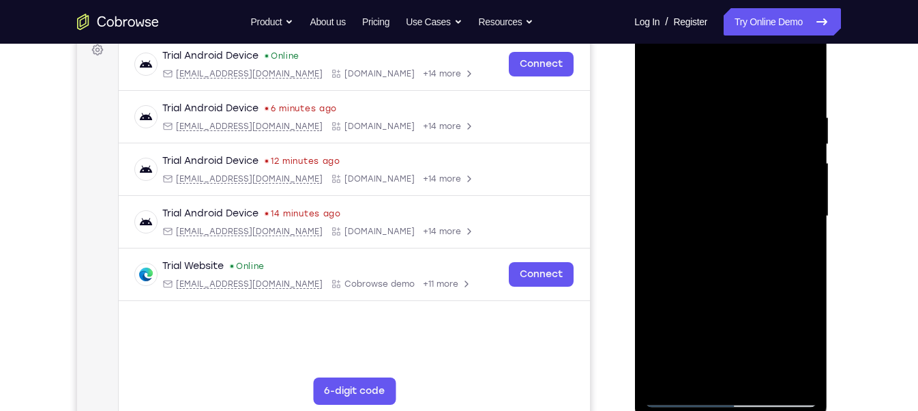
click at [795, 246] on div at bounding box center [731, 216] width 172 height 382
click at [756, 183] on div at bounding box center [731, 216] width 172 height 382
click at [706, 365] on div at bounding box center [731, 216] width 172 height 382
click at [715, 252] on div at bounding box center [731, 216] width 172 height 382
click at [725, 197] on div at bounding box center [731, 216] width 172 height 382
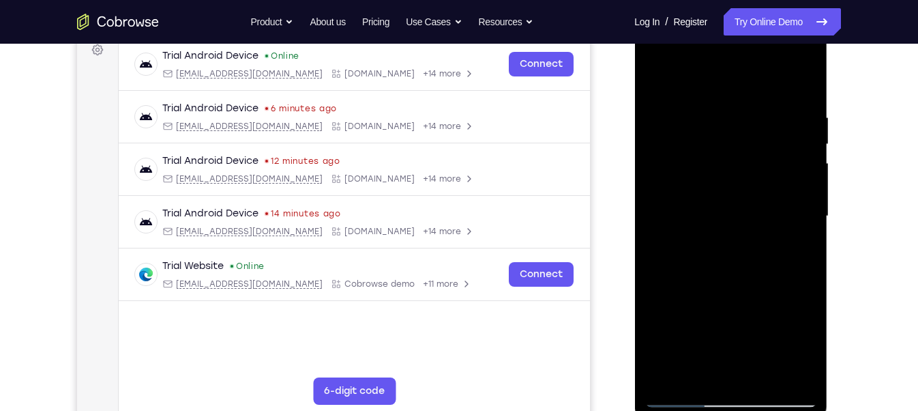
click at [752, 322] on div at bounding box center [731, 216] width 172 height 382
click at [697, 365] on div at bounding box center [731, 216] width 172 height 382
click at [767, 318] on div at bounding box center [731, 216] width 172 height 382
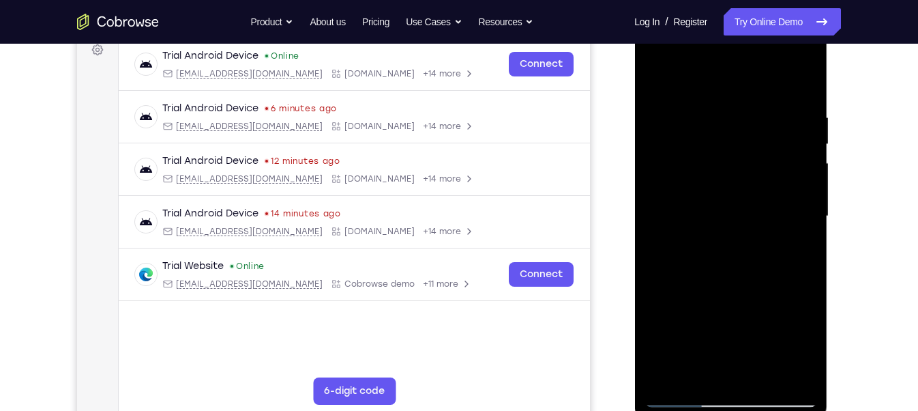
click at [767, 318] on div at bounding box center [731, 216] width 172 height 382
click at [797, 241] on div at bounding box center [731, 216] width 172 height 382
click at [721, 248] on div at bounding box center [731, 216] width 172 height 382
click at [696, 365] on div at bounding box center [731, 216] width 172 height 382
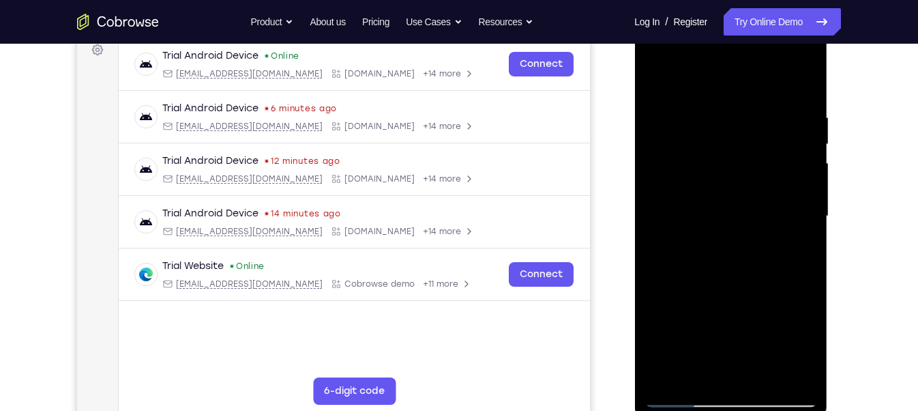
click at [655, 293] on div at bounding box center [731, 216] width 172 height 382
click at [734, 340] on div at bounding box center [731, 216] width 172 height 382
click at [793, 239] on div at bounding box center [731, 216] width 172 height 382
click at [722, 244] on div at bounding box center [731, 216] width 172 height 382
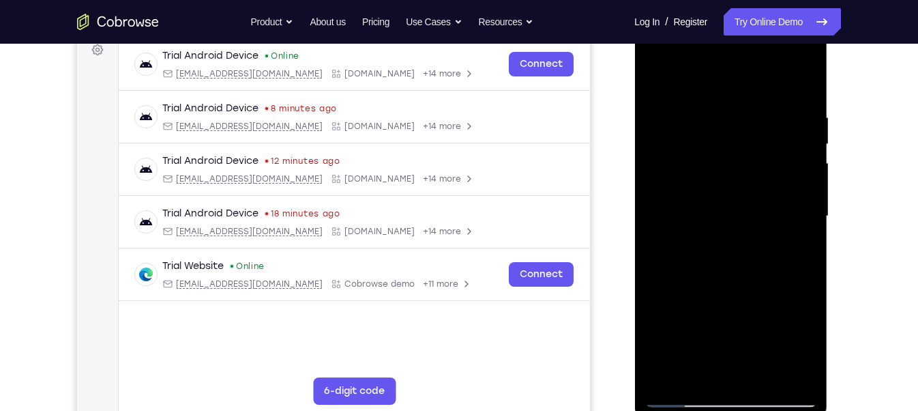
click at [718, 243] on div at bounding box center [731, 216] width 172 height 382
click at [698, 365] on div at bounding box center [731, 216] width 172 height 382
click at [673, 293] on div at bounding box center [731, 216] width 172 height 382
click at [797, 239] on div at bounding box center [731, 216] width 172 height 382
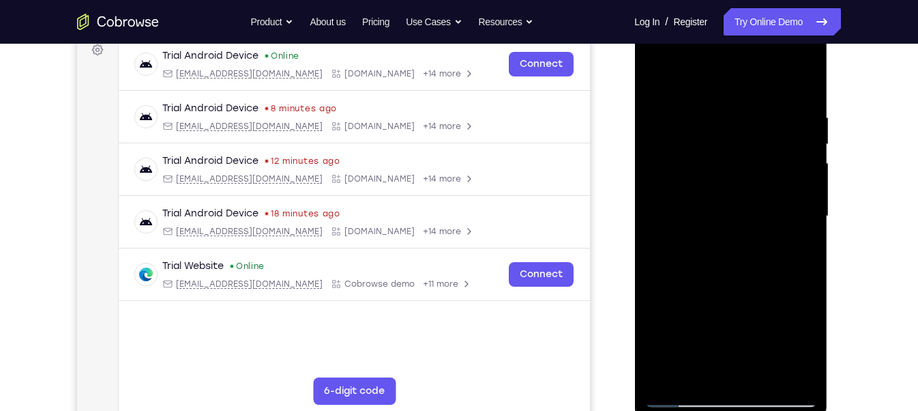
click at [709, 248] on div at bounding box center [731, 216] width 172 height 382
click at [727, 223] on div at bounding box center [731, 216] width 172 height 382
click at [742, 340] on div at bounding box center [731, 216] width 172 height 382
click at [688, 226] on div at bounding box center [731, 216] width 172 height 382
click at [677, 365] on div at bounding box center [731, 216] width 172 height 382
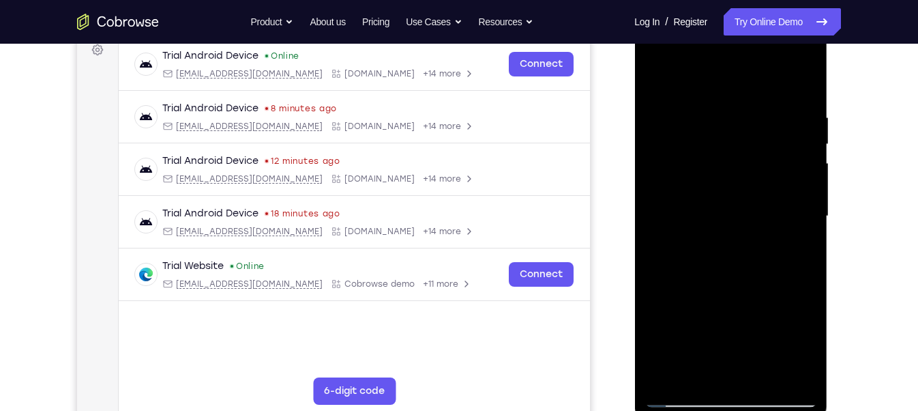
click at [695, 365] on div at bounding box center [731, 216] width 172 height 382
click at [653, 294] on div at bounding box center [731, 216] width 172 height 382
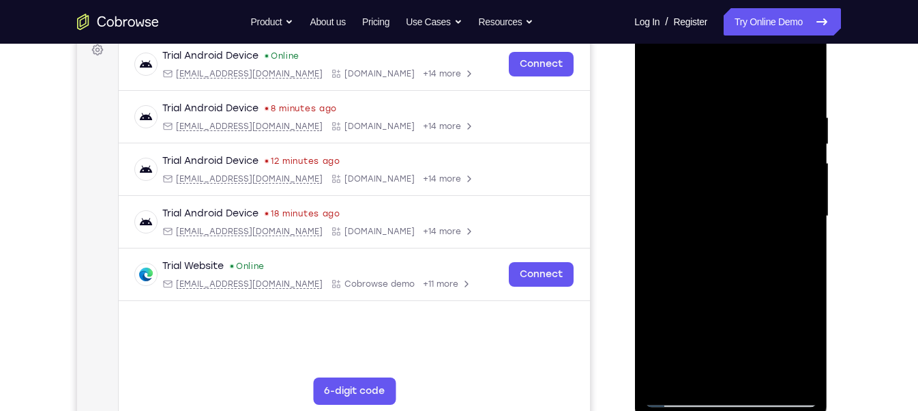
click at [791, 236] on div at bounding box center [731, 216] width 172 height 382
click at [707, 241] on div at bounding box center [731, 216] width 172 height 382
click at [685, 361] on div at bounding box center [731, 216] width 172 height 382
click at [685, 364] on div at bounding box center [731, 216] width 172 height 382
click at [696, 365] on div at bounding box center [731, 216] width 172 height 382
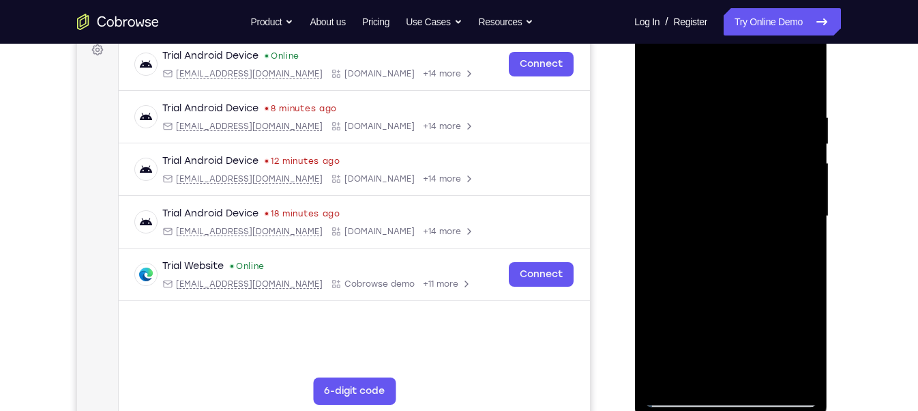
click at [658, 293] on div at bounding box center [731, 216] width 172 height 382
click at [676, 293] on div at bounding box center [731, 216] width 172 height 382
click at [792, 237] on div at bounding box center [731, 216] width 172 height 382
click at [701, 248] on div at bounding box center [731, 216] width 172 height 382
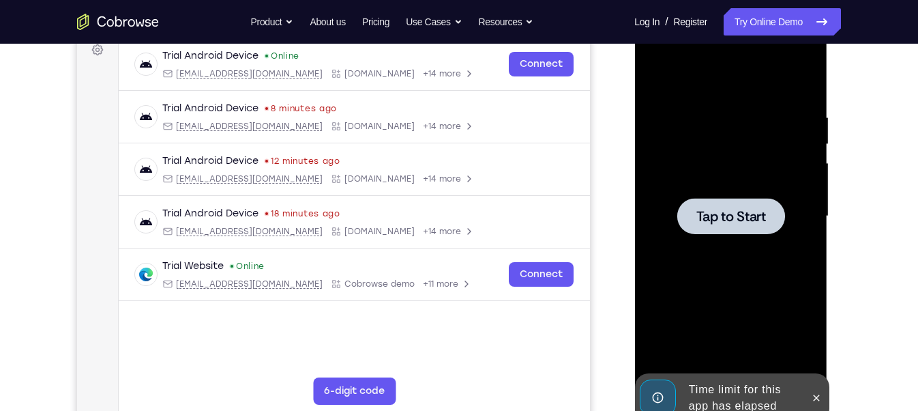
click at [703, 170] on div at bounding box center [731, 216] width 172 height 382
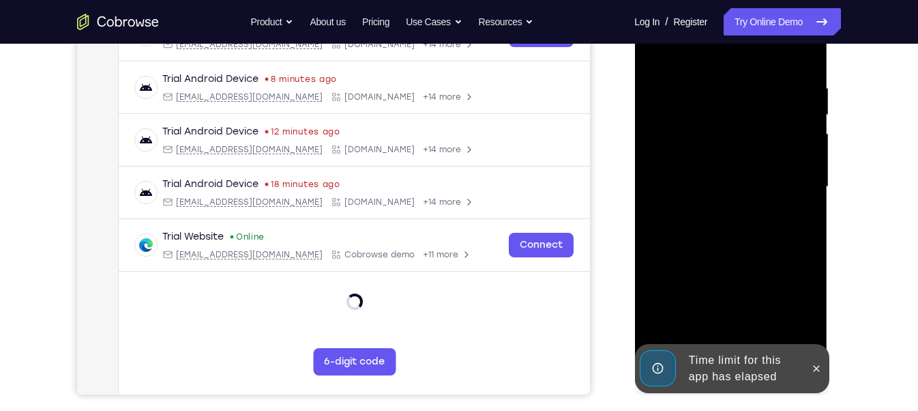
scroll to position [241, 0]
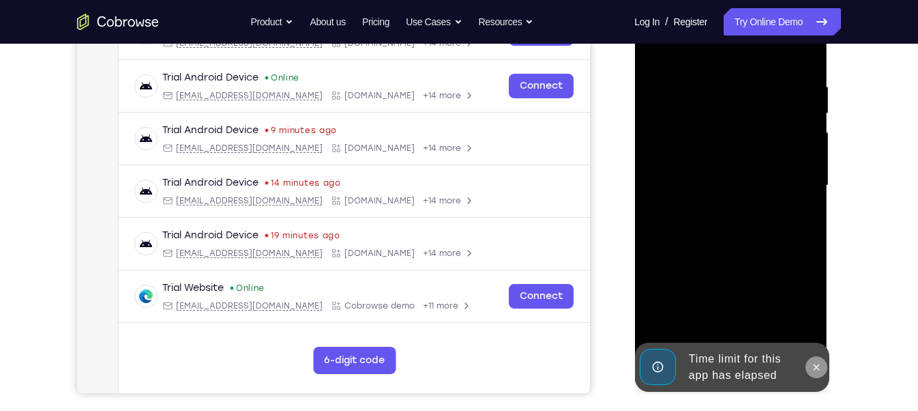
click at [810, 364] on icon at bounding box center [815, 366] width 11 height 11
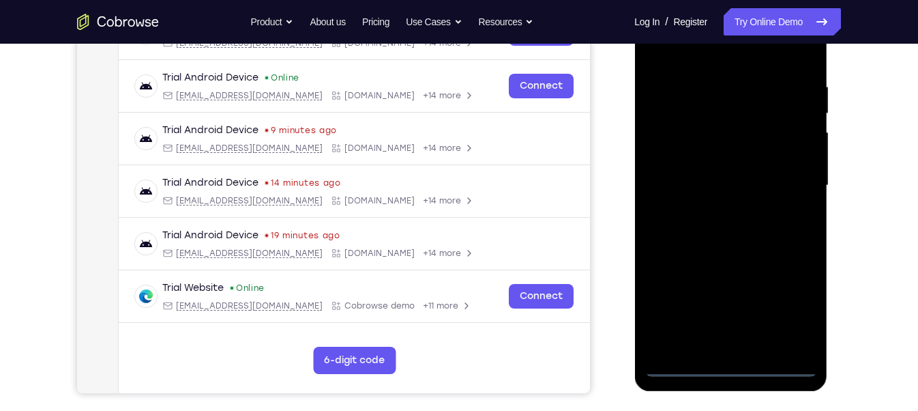
click at [732, 363] on div at bounding box center [731, 186] width 172 height 382
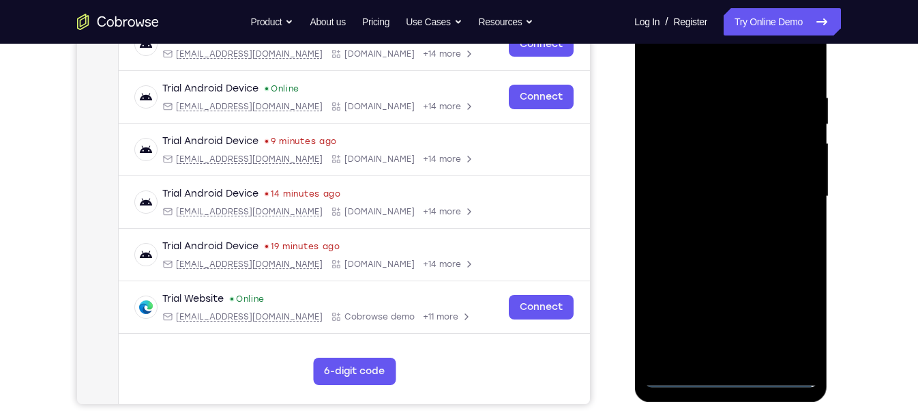
scroll to position [230, 0]
click at [793, 323] on div at bounding box center [731, 197] width 172 height 382
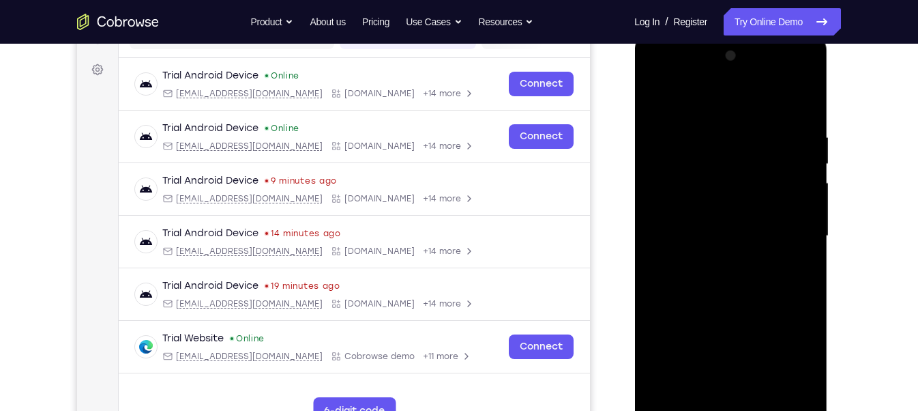
scroll to position [192, 0]
click at [672, 70] on div at bounding box center [731, 235] width 172 height 382
click at [784, 228] on div at bounding box center [731, 235] width 172 height 382
click at [715, 256] on div at bounding box center [731, 235] width 172 height 382
click at [716, 222] on div at bounding box center [731, 235] width 172 height 382
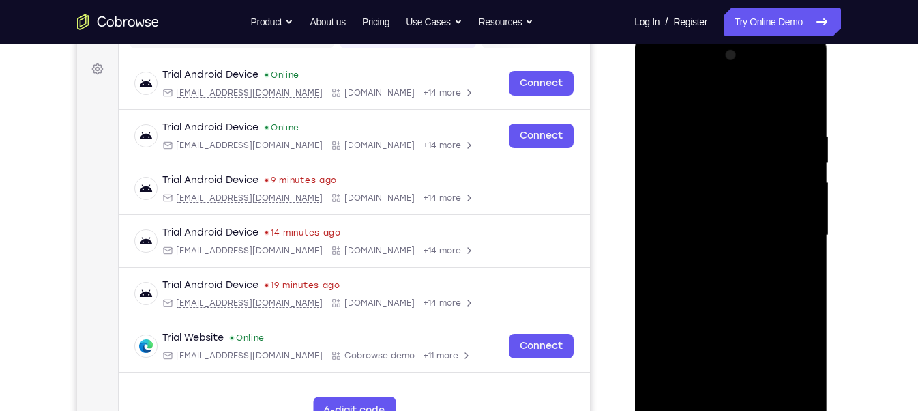
click at [759, 204] on div at bounding box center [731, 235] width 172 height 382
click at [728, 234] on div at bounding box center [731, 235] width 172 height 382
click at [716, 261] on div at bounding box center [731, 235] width 172 height 382
click at [719, 253] on div at bounding box center [731, 235] width 172 height 382
click at [715, 226] on div at bounding box center [731, 235] width 172 height 382
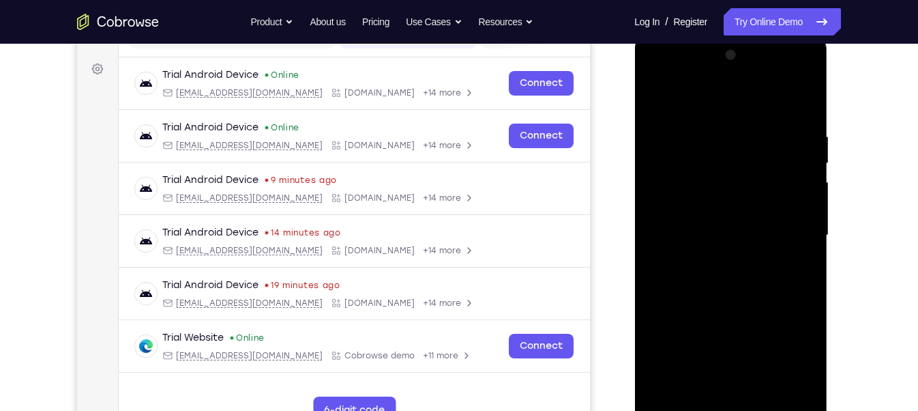
click at [748, 234] on div at bounding box center [731, 235] width 172 height 382
click at [720, 275] on div at bounding box center [731, 235] width 172 height 382
drag, startPoint x: 716, startPoint y: 111, endPoint x: 718, endPoint y: 72, distance: 38.9
click at [718, 72] on div at bounding box center [731, 235] width 172 height 382
click at [723, 265] on div at bounding box center [731, 235] width 172 height 382
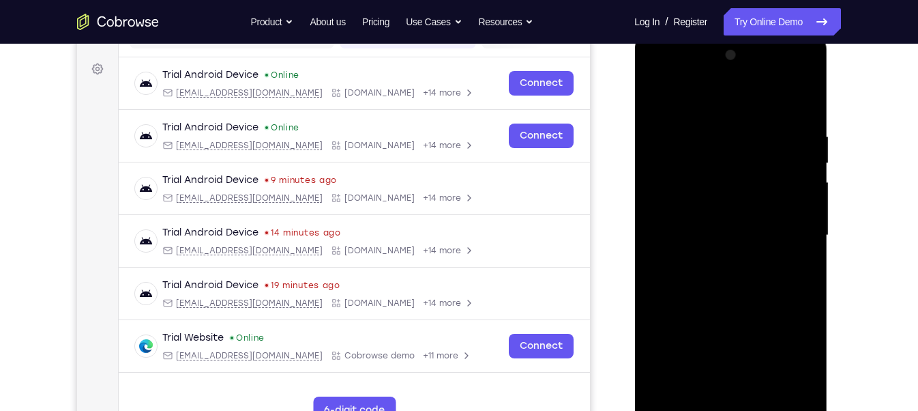
click at [804, 117] on div at bounding box center [731, 235] width 172 height 382
click at [703, 133] on div at bounding box center [731, 235] width 172 height 382
click at [803, 148] on div at bounding box center [731, 235] width 172 height 382
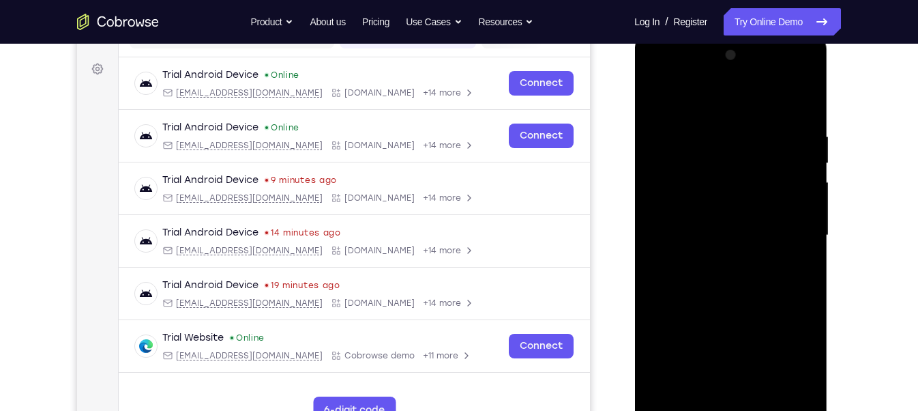
click at [803, 148] on div at bounding box center [731, 235] width 172 height 382
click at [789, 155] on div at bounding box center [731, 235] width 172 height 382
click at [796, 151] on div at bounding box center [731, 235] width 172 height 382
click at [797, 121] on div at bounding box center [731, 235] width 172 height 382
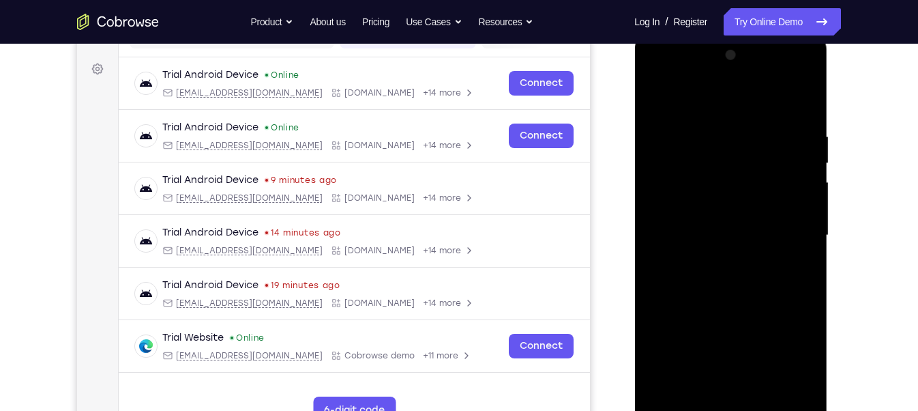
click at [797, 121] on div at bounding box center [731, 235] width 172 height 382
click at [800, 102] on div at bounding box center [731, 235] width 172 height 382
click at [763, 365] on div at bounding box center [731, 235] width 172 height 382
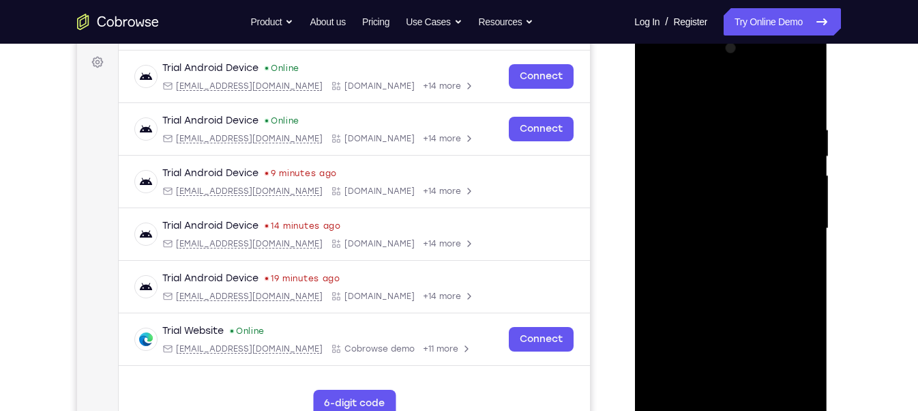
scroll to position [199, 0]
click at [732, 298] on div at bounding box center [731, 228] width 172 height 382
click at [752, 220] on div at bounding box center [731, 228] width 172 height 382
click at [709, 365] on div at bounding box center [731, 228] width 172 height 382
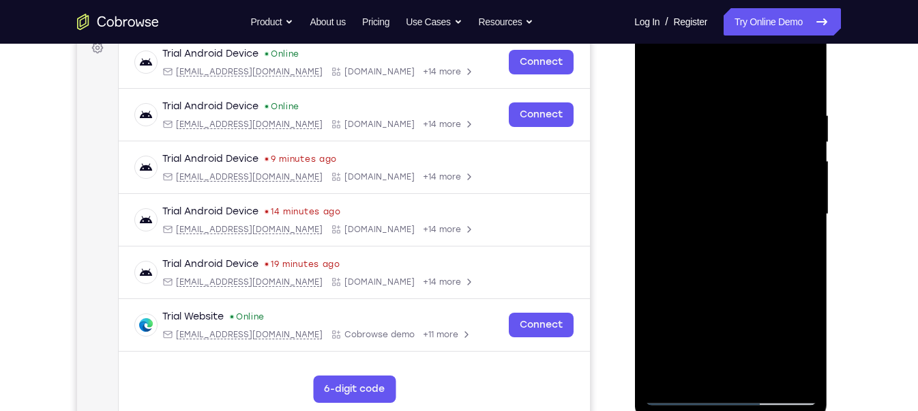
scroll to position [214, 0]
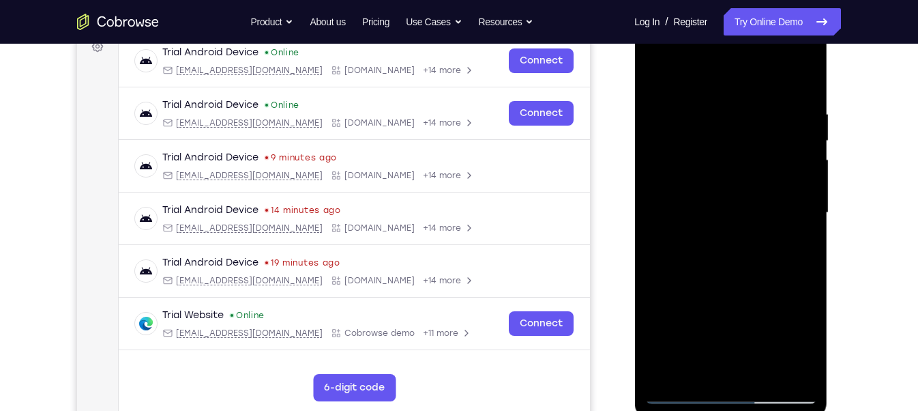
click at [764, 201] on div at bounding box center [731, 213] width 172 height 382
click at [779, 336] on div at bounding box center [731, 213] width 172 height 382
click at [683, 216] on div at bounding box center [731, 213] width 172 height 382
click at [683, 364] on div at bounding box center [731, 213] width 172 height 382
click at [692, 365] on div at bounding box center [731, 213] width 172 height 382
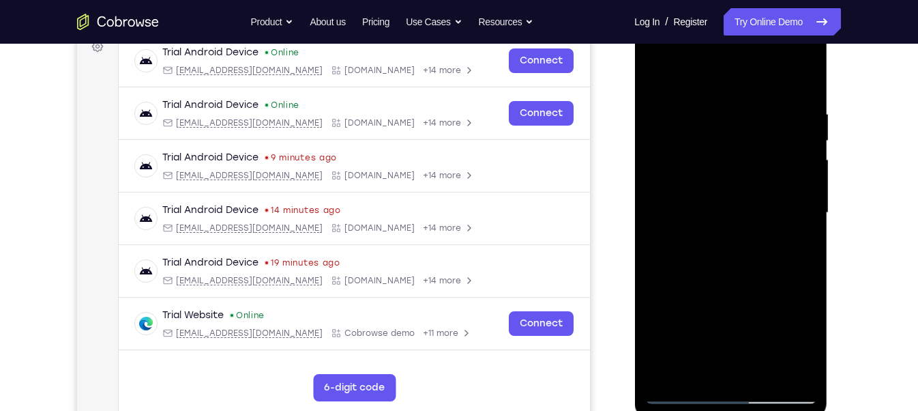
click at [768, 287] on div at bounding box center [731, 213] width 172 height 382
click at [767, 291] on div at bounding box center [731, 213] width 172 height 382
click at [793, 235] on div at bounding box center [731, 213] width 172 height 382
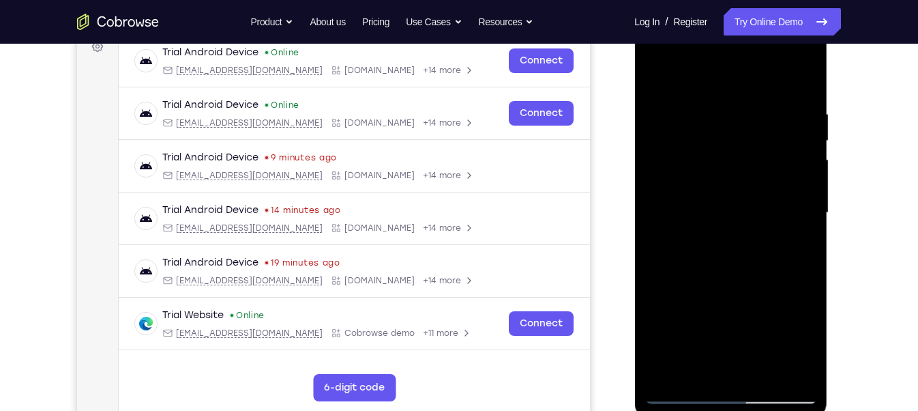
click at [715, 240] on div at bounding box center [731, 213] width 172 height 382
click at [698, 365] on div at bounding box center [731, 213] width 172 height 382
click at [657, 291] on div at bounding box center [731, 213] width 172 height 382
click at [750, 338] on div at bounding box center [731, 213] width 172 height 382
click at [797, 237] on div at bounding box center [731, 213] width 172 height 382
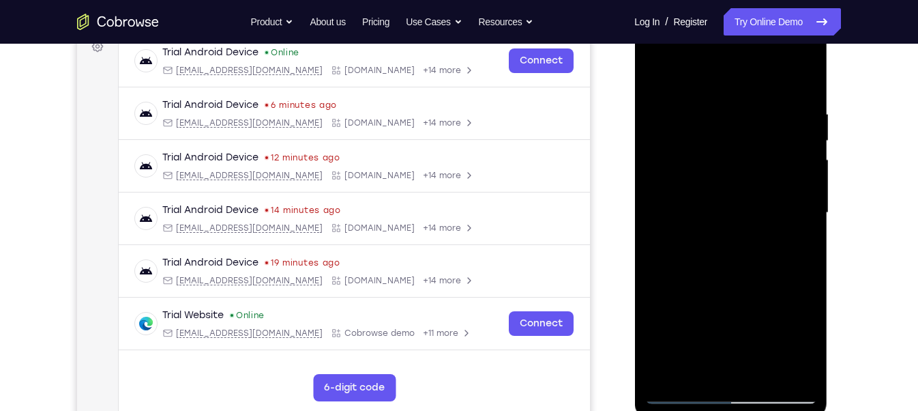
click at [709, 244] on div at bounding box center [731, 213] width 172 height 382
click at [695, 365] on div at bounding box center [731, 213] width 172 height 382
click at [681, 291] on div at bounding box center [731, 213] width 172 height 382
click at [677, 287] on div at bounding box center [731, 213] width 172 height 382
click at [660, 284] on div at bounding box center [731, 213] width 172 height 382
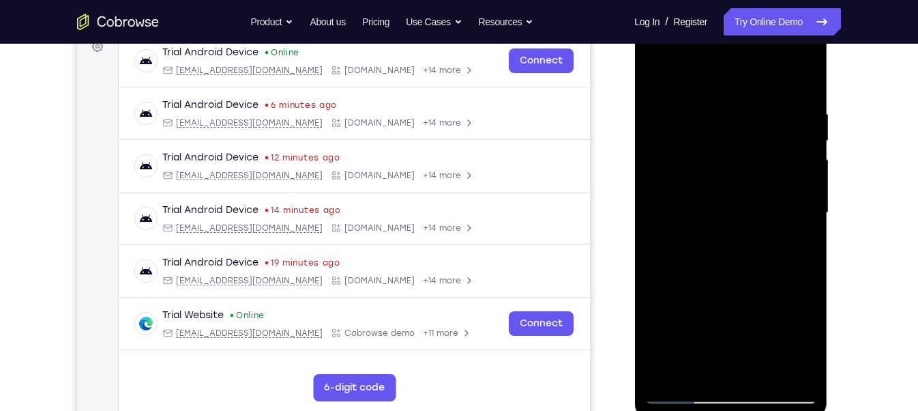
click at [788, 231] on div at bounding box center [731, 213] width 172 height 382
click at [780, 239] on div at bounding box center [731, 213] width 172 height 382
click at [800, 234] on div at bounding box center [731, 213] width 172 height 382
click at [722, 244] on div at bounding box center [731, 213] width 172 height 382
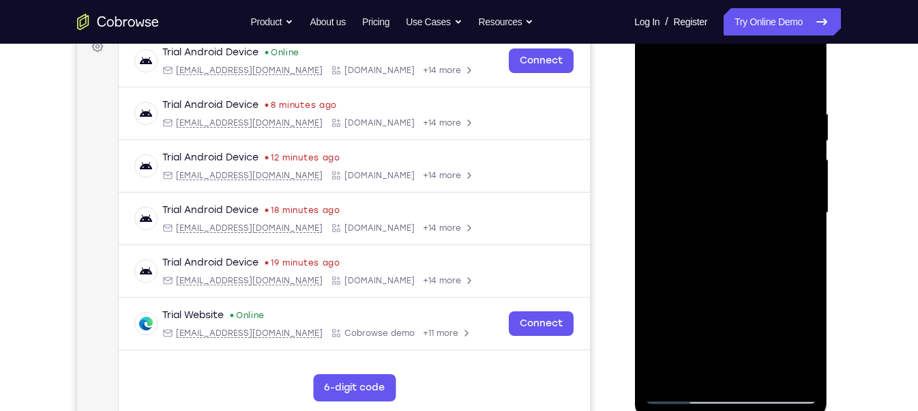
click at [711, 241] on div at bounding box center [731, 213] width 172 height 382
click at [739, 183] on div at bounding box center [731, 213] width 172 height 382
click at [763, 299] on div at bounding box center [731, 213] width 172 height 382
click at [695, 365] on div at bounding box center [731, 213] width 172 height 382
click at [680, 289] on div at bounding box center [731, 213] width 172 height 382
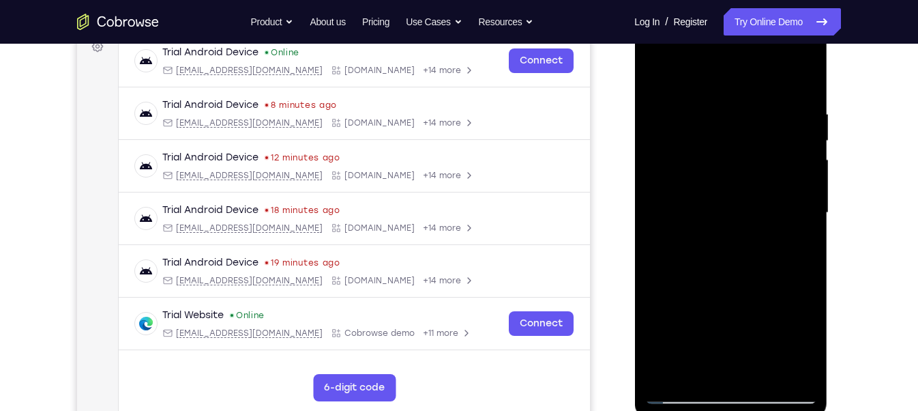
click at [680, 289] on div at bounding box center [731, 213] width 172 height 382
click at [655, 290] on div at bounding box center [731, 213] width 172 height 382
drag, startPoint x: 799, startPoint y: 258, endPoint x: 742, endPoint y: 254, distance: 57.4
click at [743, 254] on div at bounding box center [731, 213] width 172 height 382
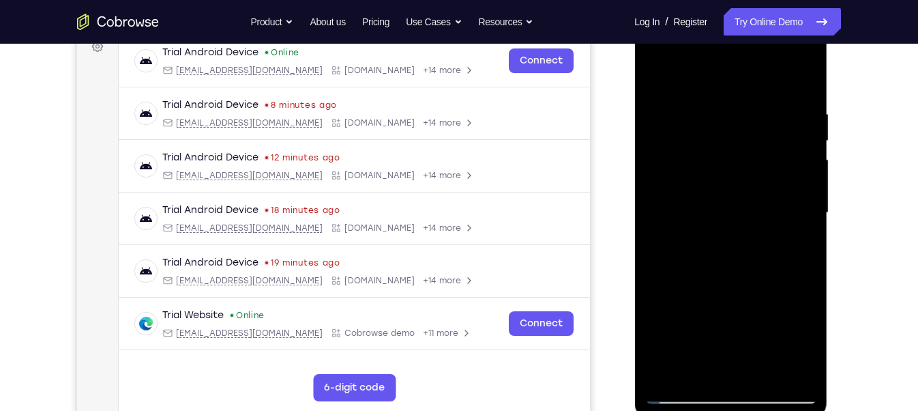
click at [788, 261] on div at bounding box center [731, 213] width 172 height 382
click at [653, 291] on div at bounding box center [731, 213] width 172 height 382
click at [798, 237] on div at bounding box center [731, 213] width 172 height 382
click at [720, 246] on div at bounding box center [731, 213] width 172 height 382
click at [694, 365] on div at bounding box center [731, 213] width 172 height 382
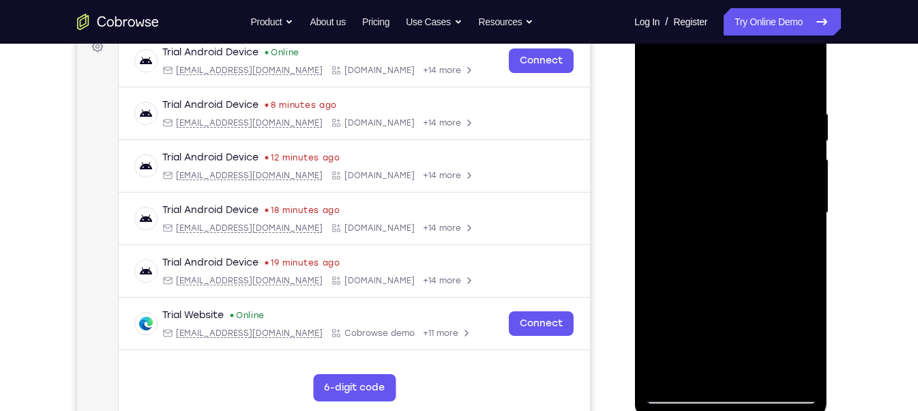
click at [659, 287] on div at bounding box center [731, 213] width 172 height 382
click at [655, 286] on div at bounding box center [731, 213] width 172 height 382
click at [729, 331] on div at bounding box center [731, 213] width 172 height 382
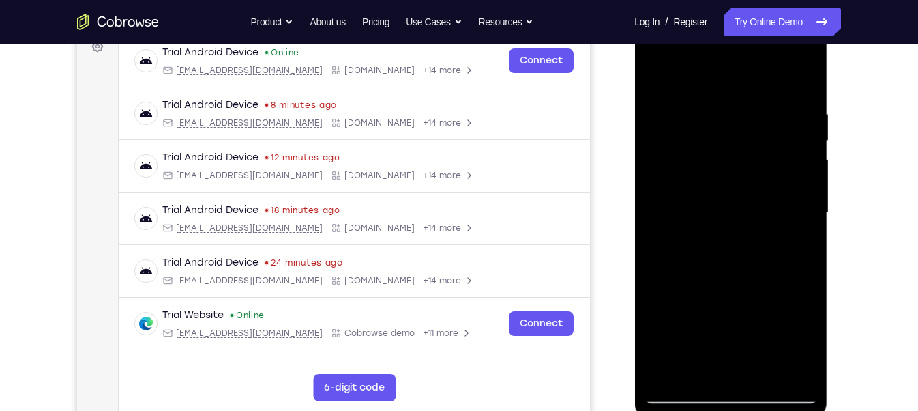
click at [792, 233] on div at bounding box center [731, 213] width 172 height 382
